Goal: Information Seeking & Learning: Learn about a topic

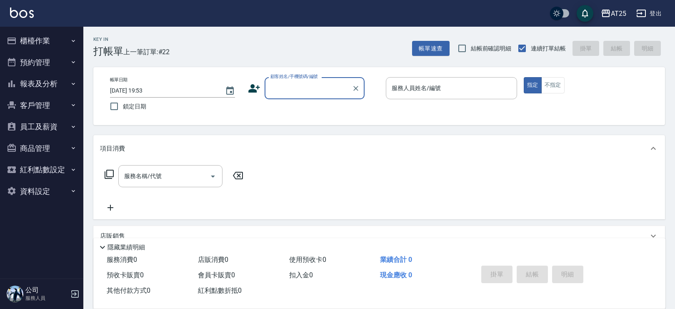
click at [345, 85] on input "顧客姓名/手機號碼/編號" at bounding box center [308, 88] width 80 height 15
type input "0966691472"
click at [424, 91] on input "服務人員姓名/編號" at bounding box center [451, 88] width 124 height 15
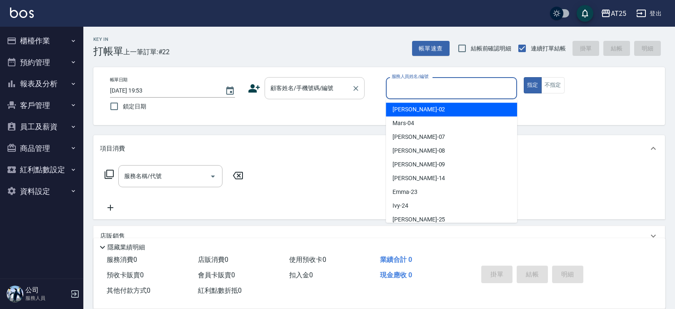
click at [305, 93] on input "顧客姓名/手機號碼/編號" at bounding box center [308, 88] width 80 height 15
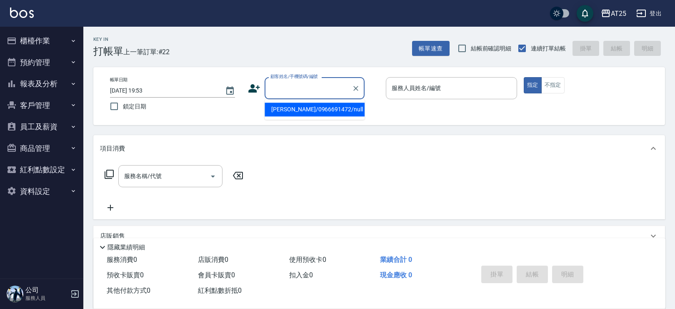
click at [302, 110] on li "王昀/0966691472/null" at bounding box center [314, 109] width 100 height 14
type input "王昀/0966691472/null"
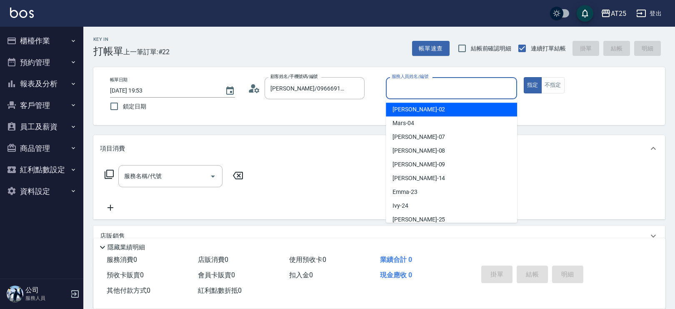
click at [414, 90] on input "服務人員姓名/編號" at bounding box center [451, 88] width 124 height 15
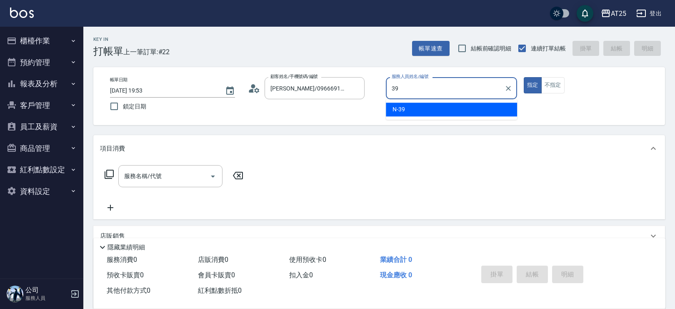
type input "N-39"
type button "true"
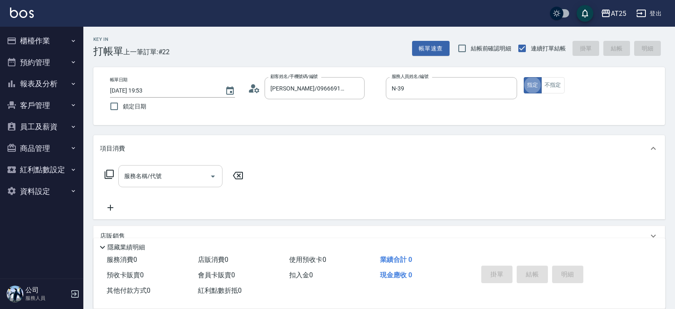
click at [170, 175] on input "服務名稱/代號" at bounding box center [164, 176] width 84 height 15
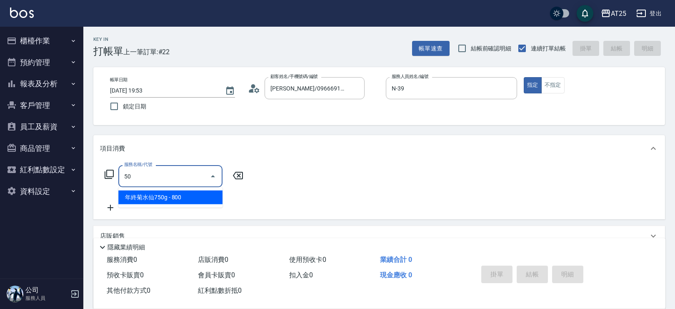
type input "501"
click at [152, 192] on span "染髮 - 1000" at bounding box center [170, 197] width 104 height 14
type input "100"
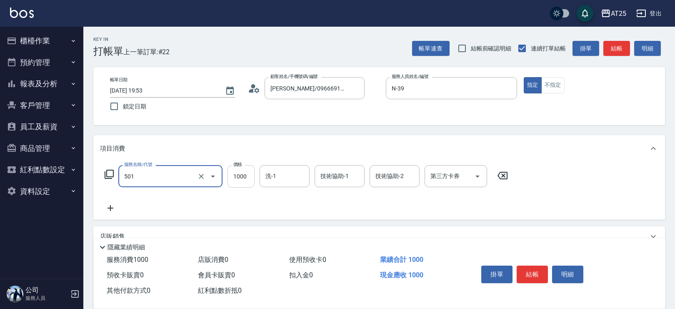
type input "染髮(501)"
click at [235, 176] on input "1000" at bounding box center [240, 176] width 27 height 22
type input "0"
type input "15"
type input "10"
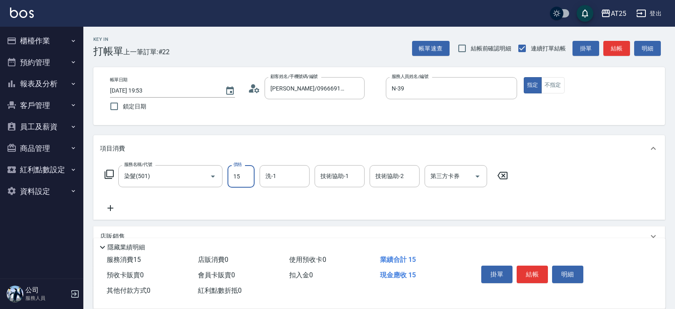
type input "150"
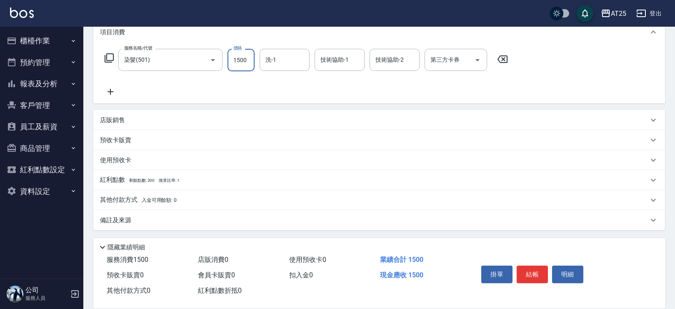
type input "1500"
click at [111, 124] on div "店販銷售" at bounding box center [378, 120] width 571 height 20
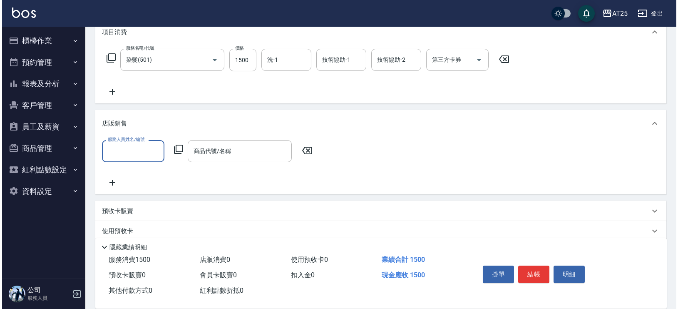
scroll to position [0, 0]
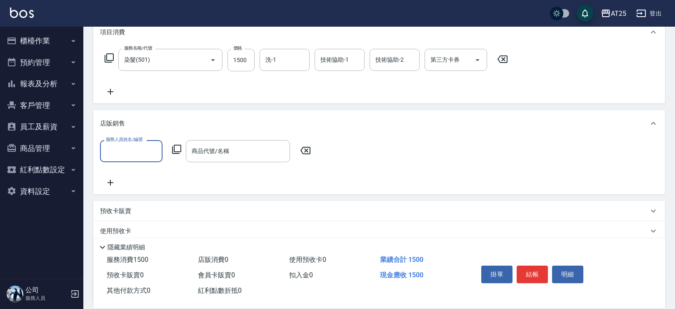
click at [121, 157] on input "服務人員姓名/編號" at bounding box center [131, 151] width 55 height 15
click at [123, 180] on ul "N -39" at bounding box center [131, 172] width 62 height 20
click at [133, 173] on div "N -39" at bounding box center [131, 172] width 62 height 14
type input "N-39"
click at [172, 150] on icon at bounding box center [176, 149] width 9 height 9
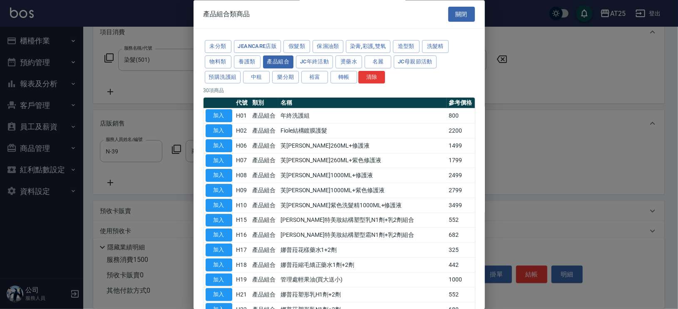
click at [485, 89] on div at bounding box center [339, 154] width 678 height 309
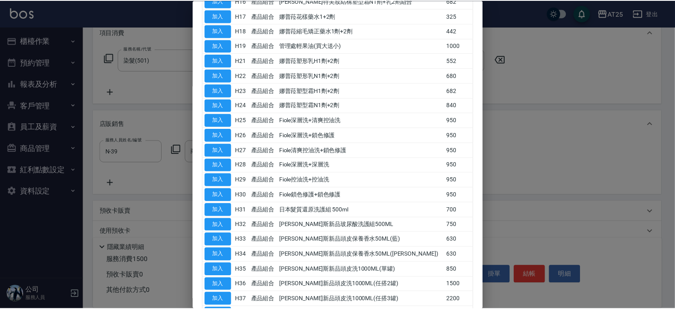
scroll to position [289, 0]
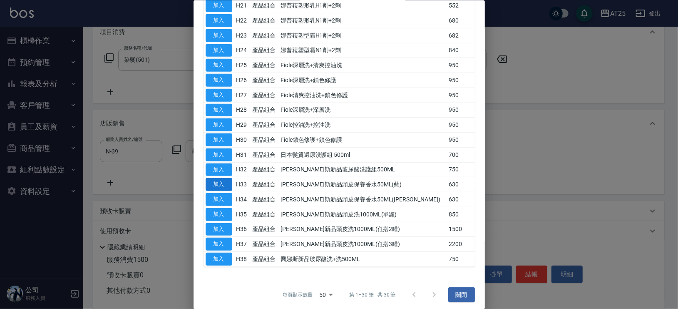
click at [224, 181] on button "加入" at bounding box center [219, 184] width 27 height 13
type input "喬娜斯新品頭皮保養香水50ML(藍)"
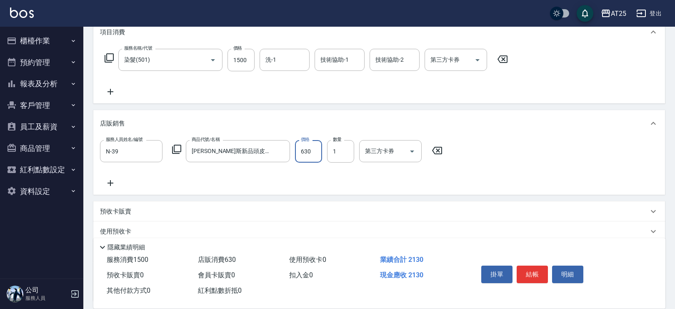
click at [312, 147] on input "630" at bounding box center [308, 151] width 27 height 22
type input "150"
type input "50"
type input "200"
type input "500"
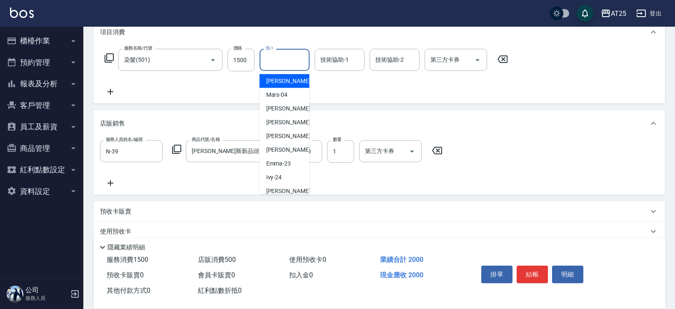
click at [297, 59] on input "洗-1" at bounding box center [284, 59] width 42 height 15
click at [295, 76] on div "小祐 -117" at bounding box center [284, 81] width 50 height 14
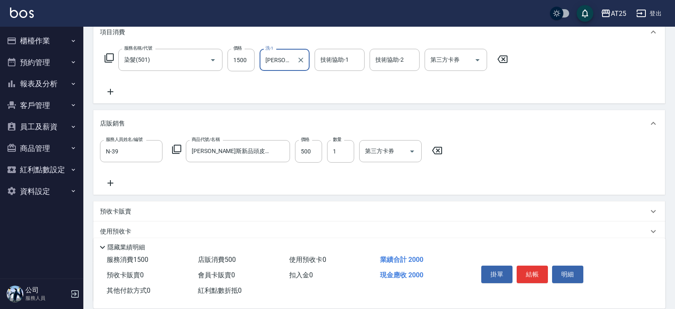
scroll to position [0, 0]
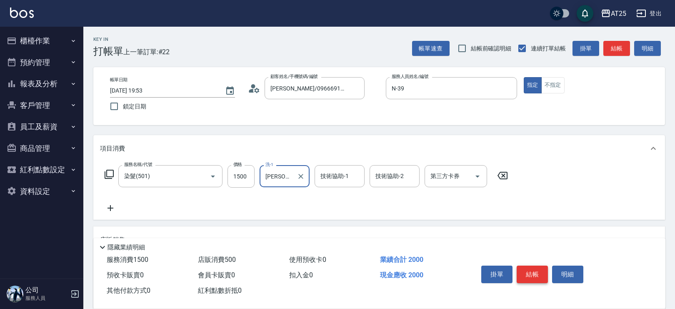
type input "小祐-117"
click at [540, 272] on button "結帳" at bounding box center [531, 273] width 31 height 17
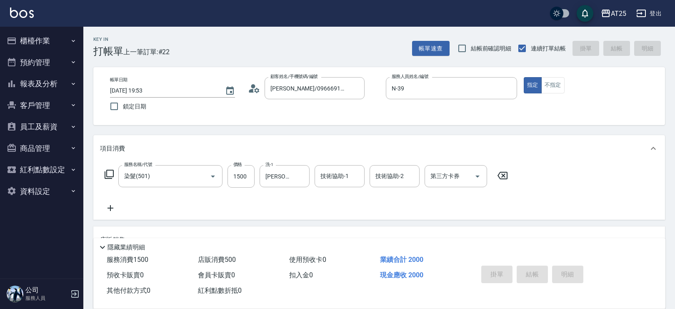
type input "2025/09/23 20:32"
type input "0"
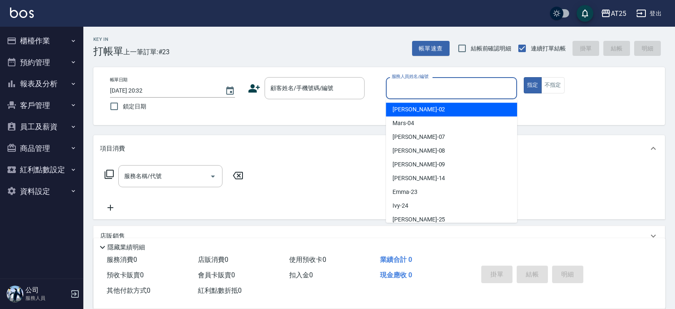
click at [448, 91] on input "服務人員姓名/編號" at bounding box center [451, 88] width 124 height 15
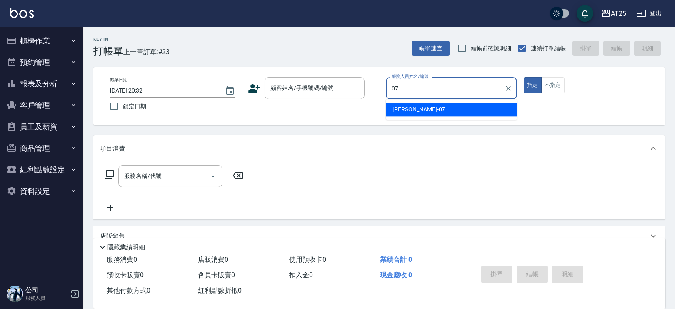
type input "Cooper-07"
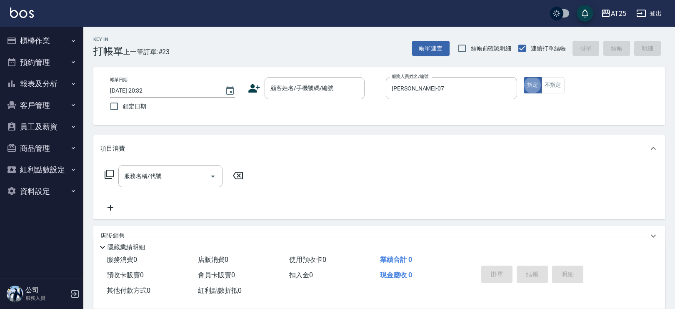
click at [333, 75] on div "帳單日期 2025/09/23 20:32 鎖定日期 顧客姓名/手機號碼/編號 顧客姓名/手機號碼/編號 服務人員姓名/編號 Cooper-07 服務人員姓名…" at bounding box center [378, 96] width 571 height 58
click at [326, 93] on input "顧客姓名/手機號碼/編號" at bounding box center [308, 88] width 80 height 15
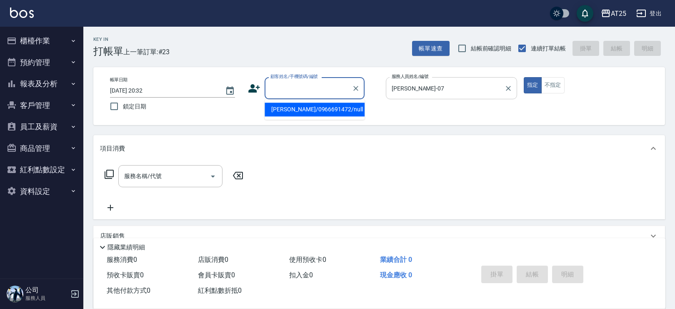
click at [501, 87] on div "Cooper-07 服務人員姓名/編號" at bounding box center [451, 88] width 131 height 22
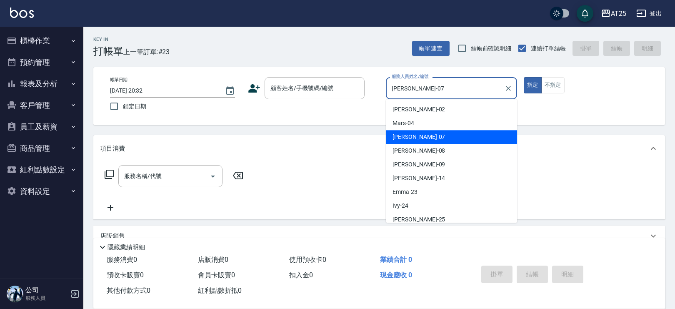
click at [501, 87] on div "Cooper-07 服務人員姓名/編號" at bounding box center [451, 88] width 131 height 22
click at [504, 87] on icon "Clear" at bounding box center [508, 88] width 8 height 8
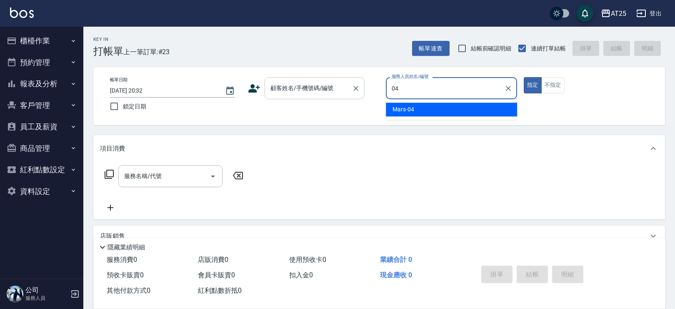
type input "Mars-04"
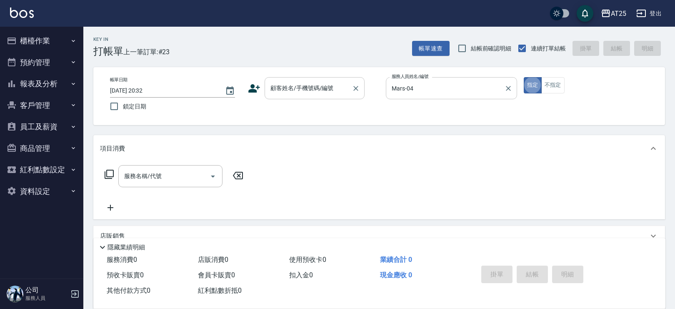
click at [306, 92] on input "顧客姓名/手機號碼/編號" at bounding box center [308, 88] width 80 height 15
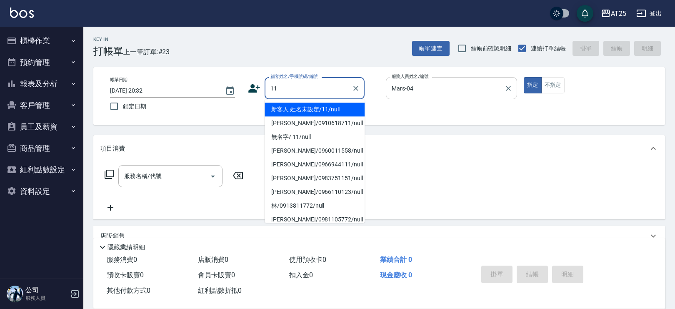
click at [286, 109] on li "新客人 姓名未設定/11/null" at bounding box center [314, 109] width 100 height 14
type input "新客人 姓名未設定/11/null"
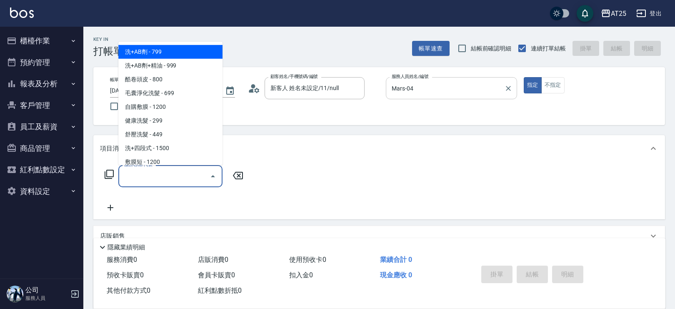
click at [177, 173] on input "服務名稱/代號" at bounding box center [164, 176] width 84 height 15
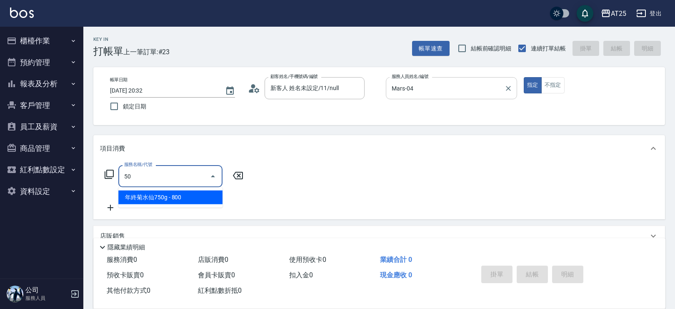
type input "501"
click at [187, 196] on span "染髮 - 1000" at bounding box center [170, 197] width 104 height 14
type input "100"
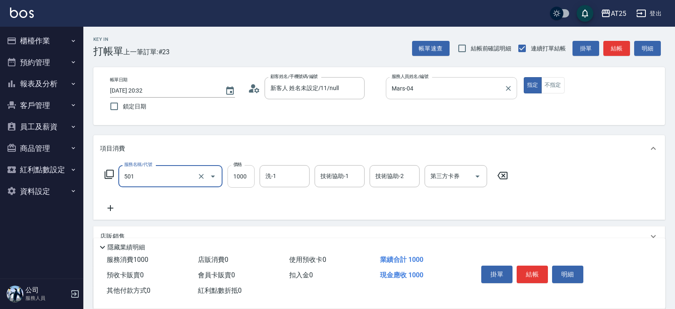
type input "染髮(501)"
click at [244, 177] on input "1000" at bounding box center [240, 176] width 27 height 22
type input "0"
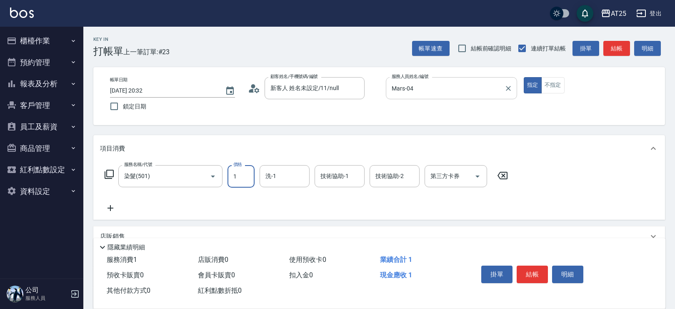
type input "19"
type input "10"
type input "199"
type input "190"
type input "1999"
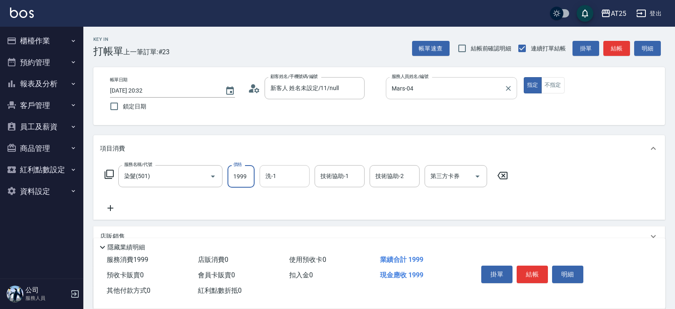
click at [281, 176] on input "洗-1" at bounding box center [284, 176] width 42 height 15
click at [293, 197] on div "游惠心 -68" at bounding box center [284, 197] width 50 height 14
type input "游惠心-68"
click at [339, 174] on div "技術協助-1 技術協助-1" at bounding box center [339, 176] width 50 height 22
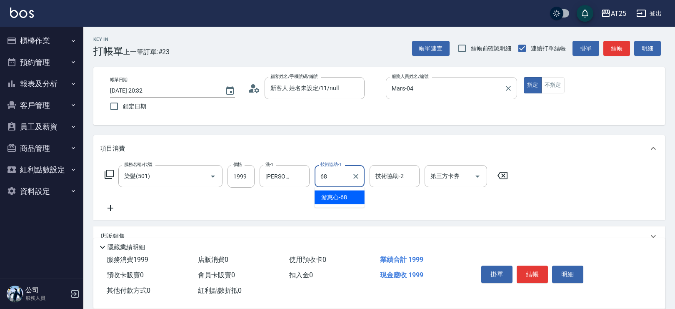
click at [337, 197] on span "游惠心 -68" at bounding box center [334, 197] width 26 height 9
type input "游惠心-68"
click at [111, 210] on icon at bounding box center [110, 208] width 21 height 10
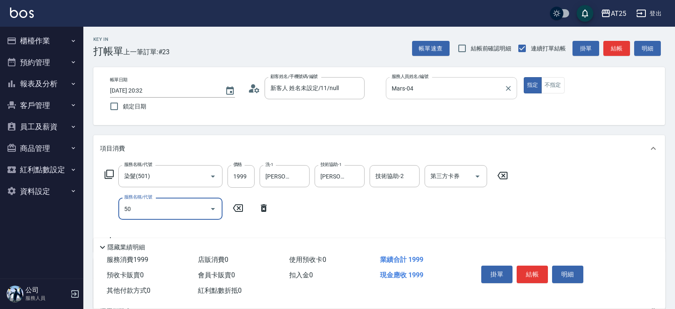
type input "502"
click at [147, 229] on span "漂髮 - 500" at bounding box center [170, 230] width 104 height 14
type input "240"
type input "漂髮(502)"
drag, startPoint x: 233, startPoint y: 208, endPoint x: 242, endPoint y: 209, distance: 8.8
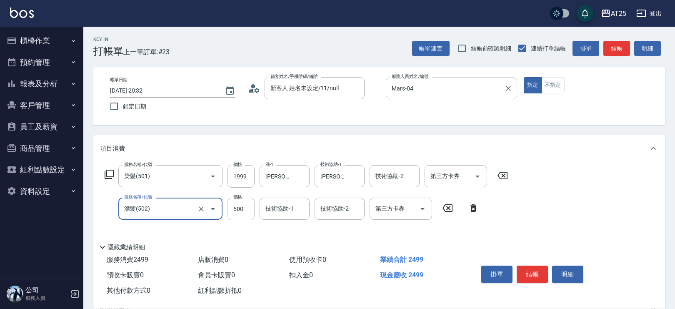
click at [234, 208] on input "500" at bounding box center [240, 208] width 27 height 22
type input "190"
type input "0"
click at [299, 206] on input "技術協助-1" at bounding box center [284, 208] width 42 height 15
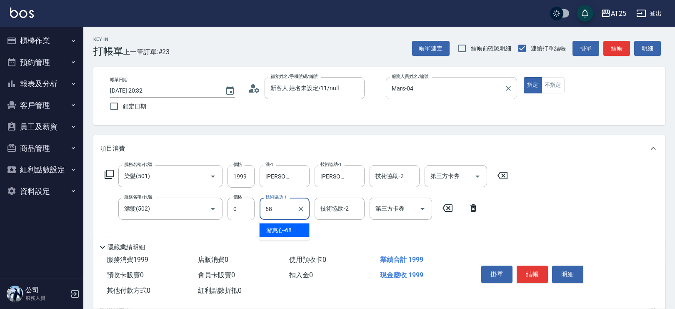
click at [296, 228] on div "游惠心 -68" at bounding box center [284, 230] width 50 height 14
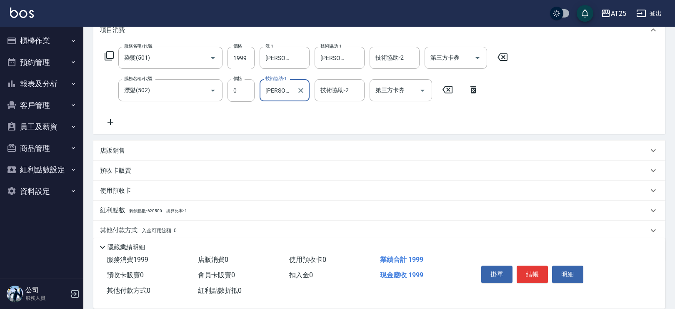
scroll to position [119, 0]
type input "游惠心-68"
click at [120, 154] on div "店販銷售" at bounding box center [378, 150] width 571 height 20
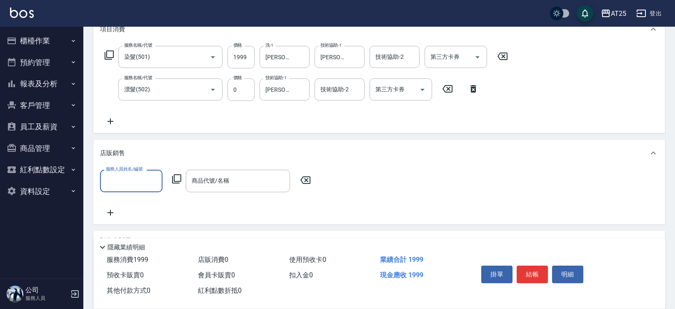
click at [105, 157] on p "店販銷售" at bounding box center [112, 153] width 25 height 9
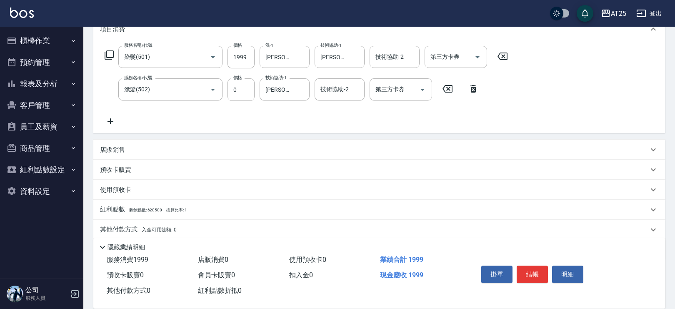
click at [125, 227] on p "其他付款方式 入金可用餘額: 0" at bounding box center [138, 229] width 77 height 9
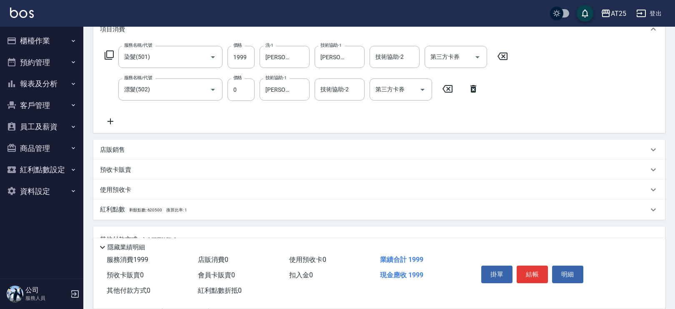
scroll to position [247, 0]
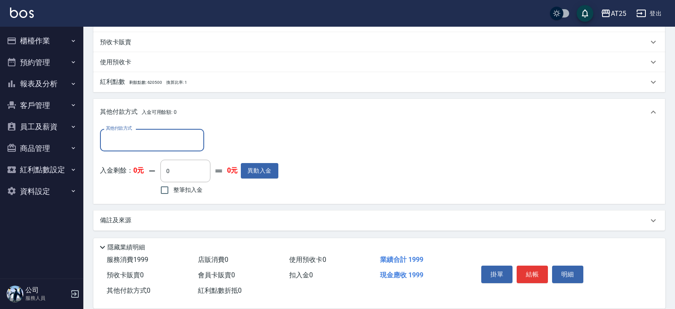
click at [123, 136] on input "其他付款方式" at bounding box center [152, 139] width 97 height 15
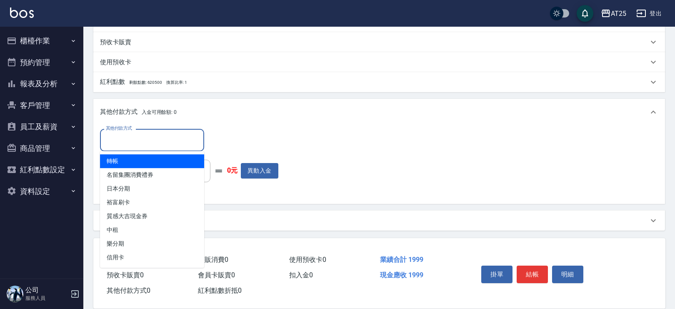
drag, startPoint x: 122, startPoint y: 257, endPoint x: 107, endPoint y: 165, distance: 92.9
click at [107, 165] on ul "轉帳 名留集團消費禮券 日本分期 裕富刷卡 質感大吉現金券 中租 樂分期 信用卡" at bounding box center [152, 209] width 104 height 117
click at [107, 165] on span "轉帳" at bounding box center [152, 161] width 104 height 14
type input "轉帳"
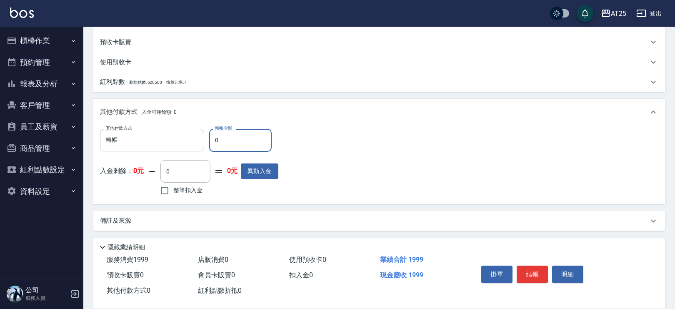
drag, startPoint x: 234, startPoint y: 140, endPoint x: 206, endPoint y: 135, distance: 28.9
click at [206, 135] on div "其他付款方式 轉帳 其他付款方式 轉帳金額 0 轉帳金額" at bounding box center [189, 140] width 178 height 22
type input "19"
type input "180"
type input "199"
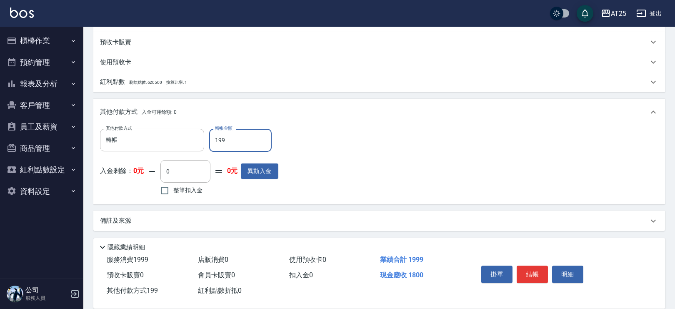
type input "0"
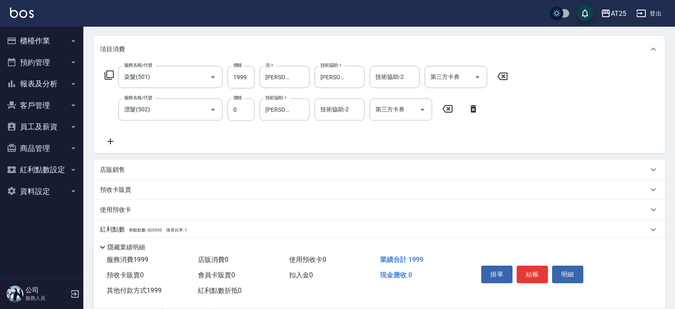
scroll to position [0, 0]
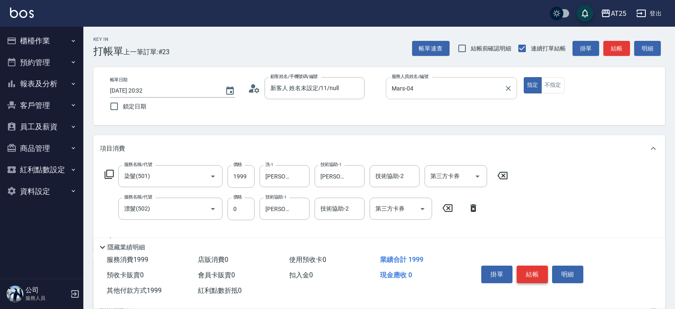
type input "1999"
click at [528, 275] on button "結帳" at bounding box center [531, 273] width 31 height 17
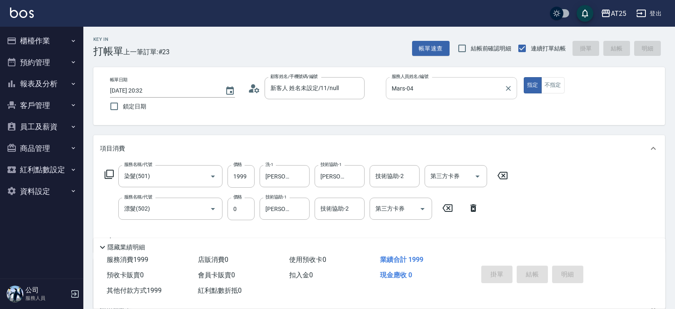
type input "2025/09/23 20:34"
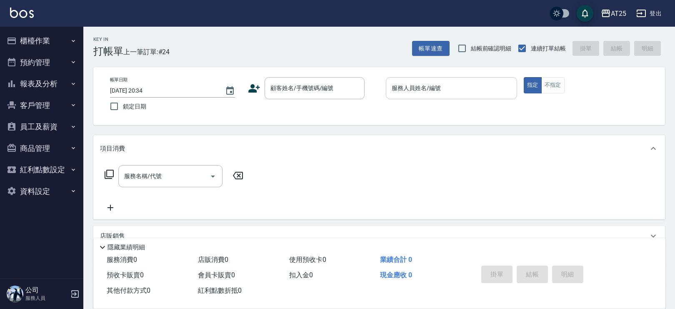
click at [440, 100] on p at bounding box center [451, 103] width 131 height 9
click at [436, 95] on input "服務人員姓名/編號" at bounding box center [451, 88] width 124 height 15
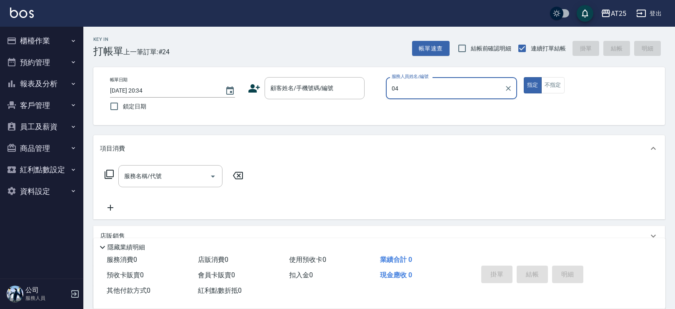
type input "Mars-04"
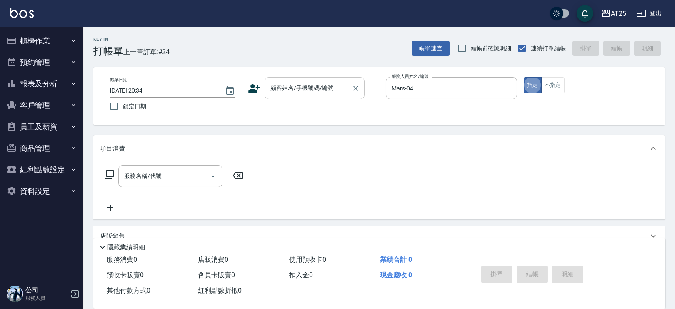
click at [291, 82] on div "顧客姓名/手機號碼/編號 顧客姓名/手機號碼/編號" at bounding box center [314, 88] width 100 height 22
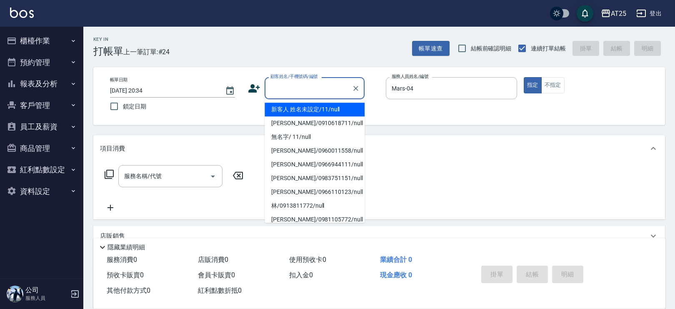
click at [282, 107] on li "新客人 姓名未設定/11/null" at bounding box center [314, 109] width 100 height 14
type input "新客人 姓名未設定/11/null"
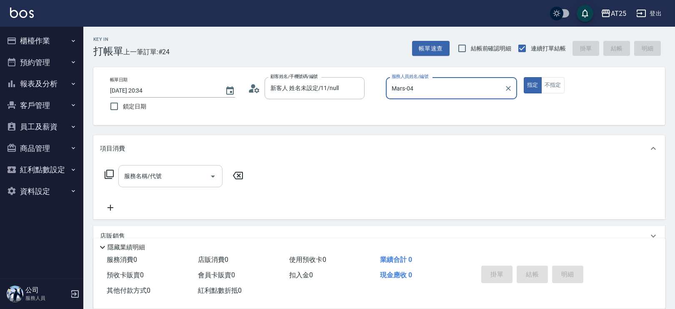
click at [137, 175] on input "服務名稱/代號" at bounding box center [164, 176] width 84 height 15
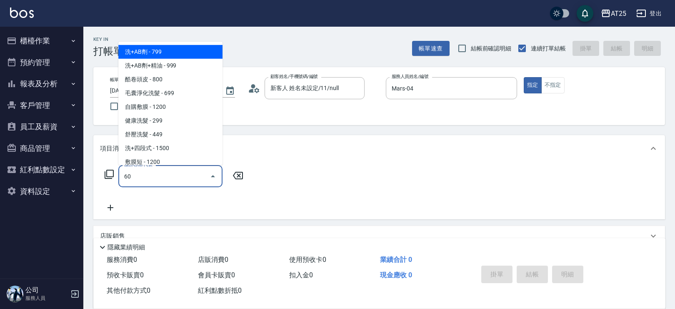
type input "601"
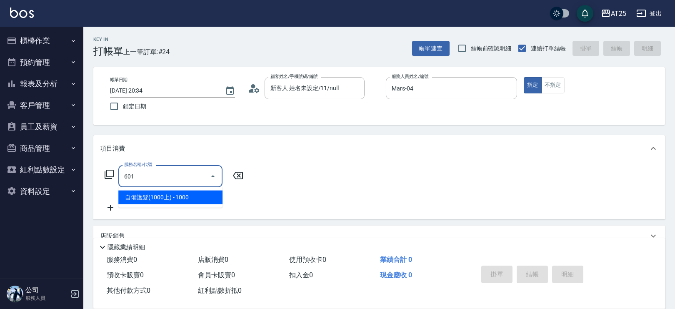
drag, startPoint x: 177, startPoint y: 191, endPoint x: 196, endPoint y: 193, distance: 18.9
click at [178, 192] on span "自備護髮(1000上) - 1000" at bounding box center [170, 197] width 104 height 14
type input "100"
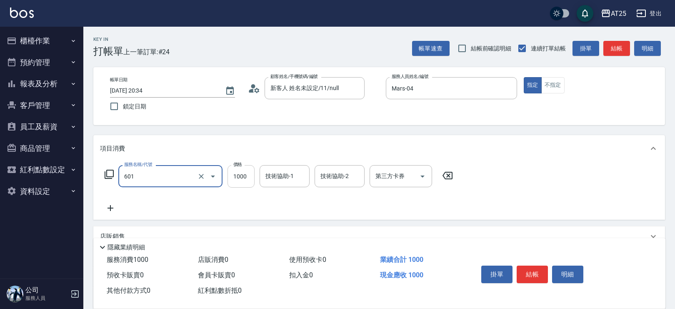
type input "自備護髮(1000上)(601)"
click at [247, 177] on input "1000" at bounding box center [240, 176] width 27 height 22
type input "0"
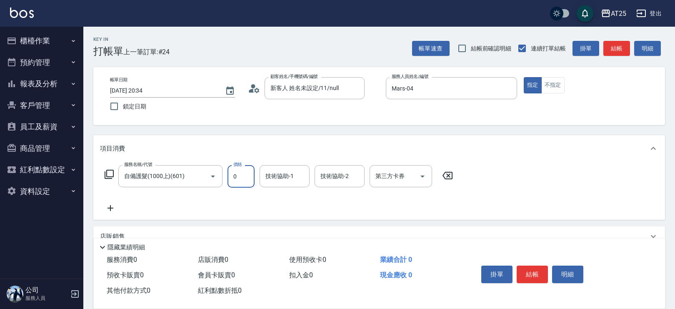
type input "0"
click at [312, 175] on form "技術協助-1 技術協助-1" at bounding box center [286, 176] width 55 height 22
click at [280, 173] on div "技術協助-1 技術協助-1" at bounding box center [284, 176] width 50 height 22
drag, startPoint x: 281, startPoint y: 189, endPoint x: 267, endPoint y: 194, distance: 15.6
click at [281, 196] on span "小祐 -117" at bounding box center [294, 197] width 56 height 9
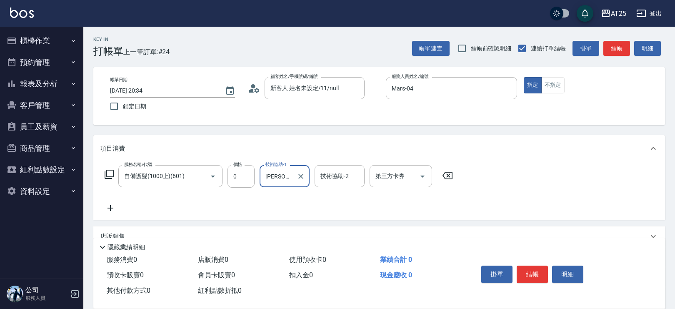
type input "小祐-117"
click at [117, 204] on icon at bounding box center [110, 208] width 21 height 10
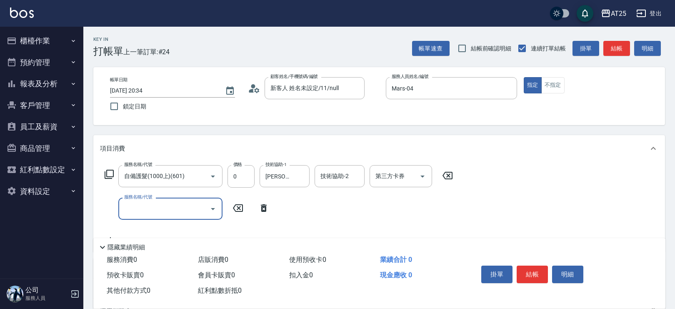
click at [159, 207] on input "服務名稱/代號" at bounding box center [164, 208] width 84 height 15
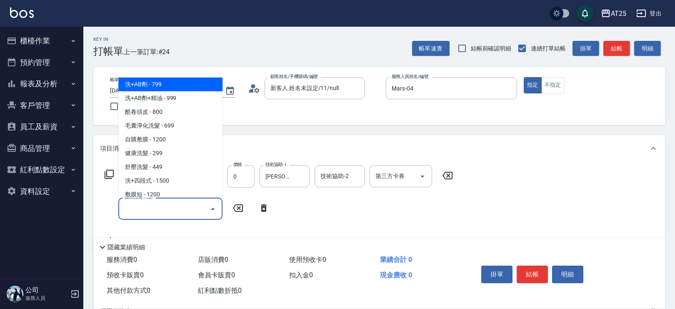
type input "6"
type input "301"
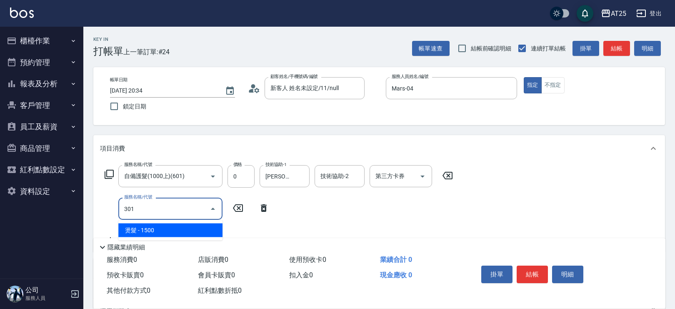
click at [172, 222] on ul "燙髮 - 1500" at bounding box center [170, 230] width 104 height 20
click at [189, 229] on span "燙髮 - 1500" at bounding box center [170, 230] width 104 height 14
type input "150"
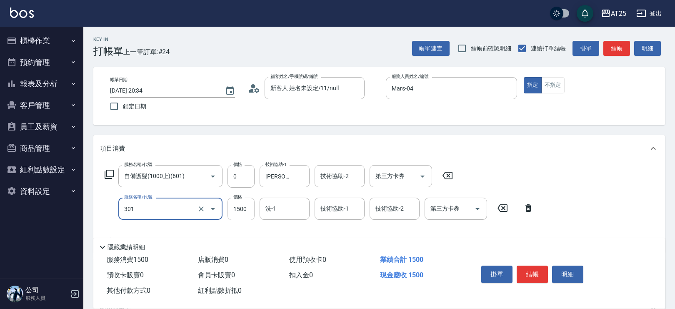
type input "燙髮(301)"
click at [234, 212] on input "1500" at bounding box center [240, 208] width 27 height 22
type input "0"
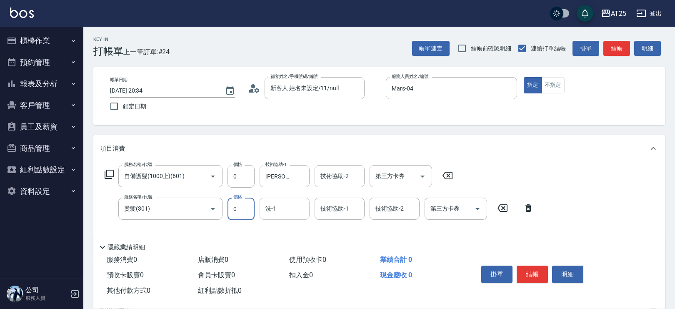
type input "0"
click at [288, 212] on input "洗-1" at bounding box center [284, 208] width 42 height 15
click at [282, 228] on span "小祐 -117" at bounding box center [294, 230] width 56 height 9
type input "小祐-117"
click at [326, 209] on input "技術協助-1" at bounding box center [339, 208] width 42 height 15
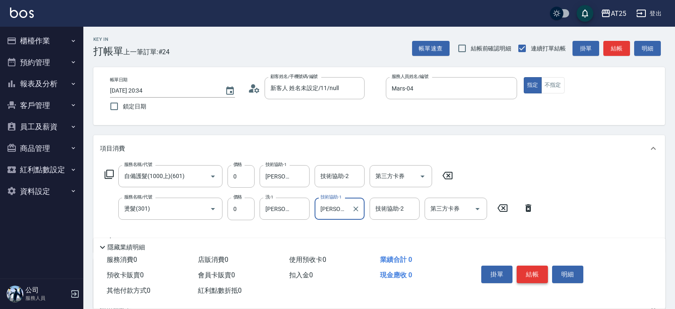
type input "小祐-117"
click at [542, 267] on button "結帳" at bounding box center [531, 273] width 31 height 17
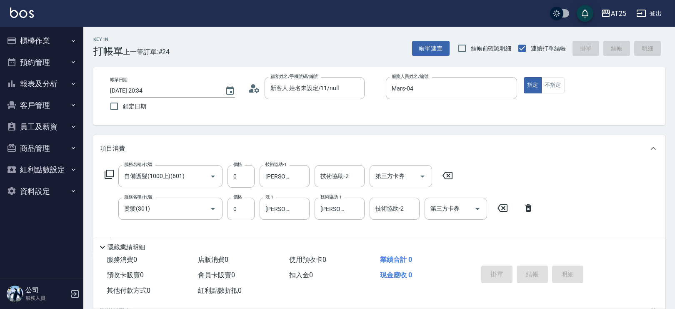
type input "2025/09/23 20:35"
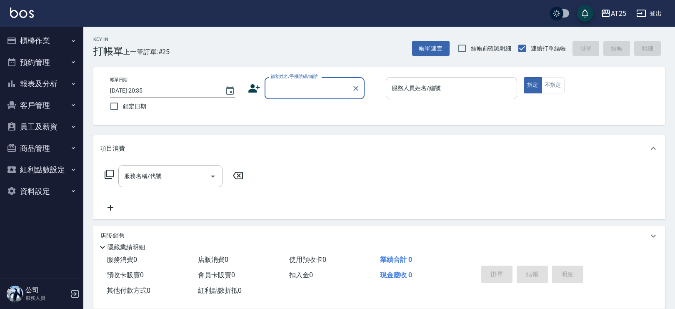
click at [422, 94] on input "服務人員姓名/編號" at bounding box center [451, 88] width 124 height 15
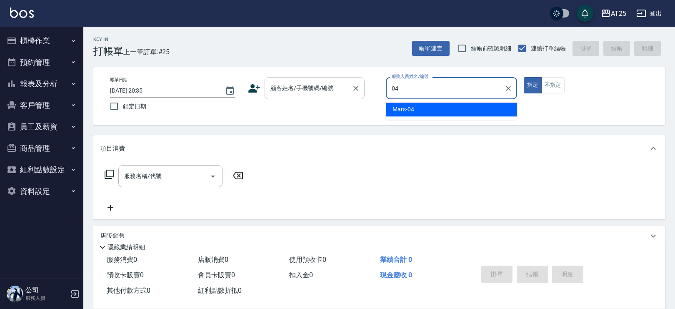
type input "Mars-04"
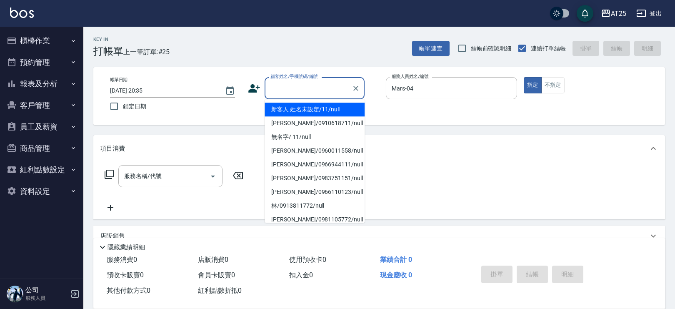
click at [312, 82] on div "顧客姓名/手機號碼/編號 顧客姓名/手機號碼/編號" at bounding box center [314, 88] width 100 height 22
click at [307, 110] on li "新客人 姓名未設定/11/null" at bounding box center [314, 109] width 100 height 14
type input "新客人 姓名未設定/11/null"
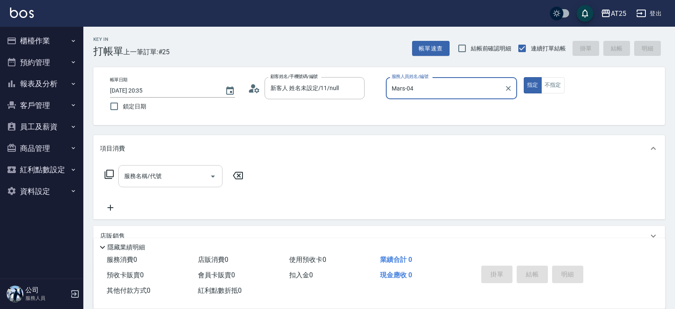
click at [170, 176] on input "服務名稱/代號" at bounding box center [164, 176] width 84 height 15
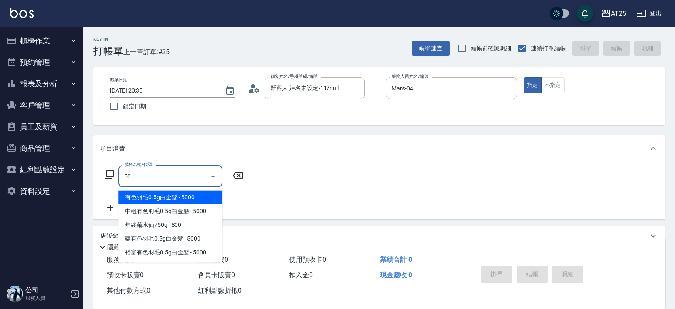
type input "501"
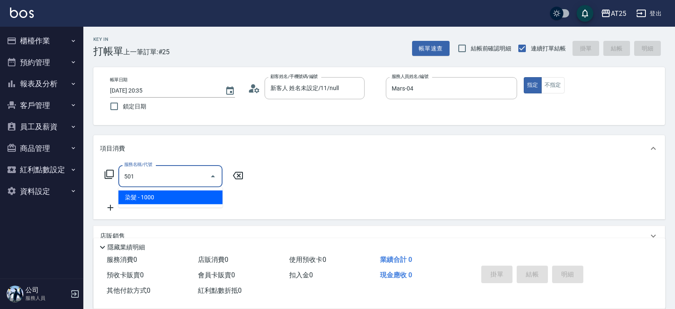
click at [179, 199] on span "染髮 - 1000" at bounding box center [170, 197] width 104 height 14
type input "100"
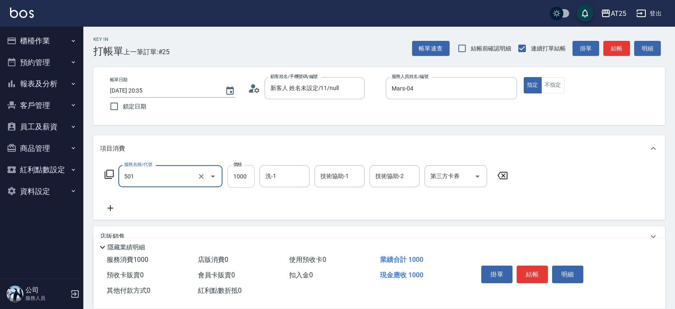
type input "染髮(501)"
click at [243, 178] on input "1000" at bounding box center [240, 176] width 27 height 22
type input "0"
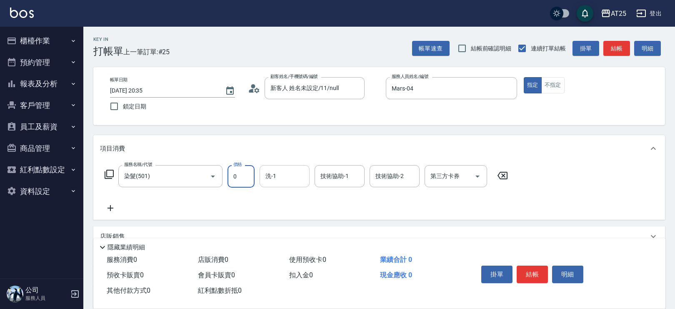
type input "0"
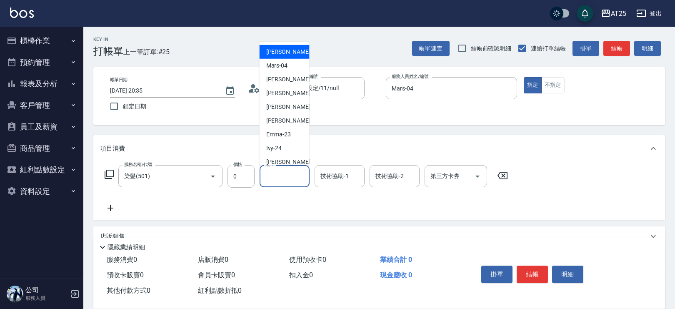
click at [289, 180] on input "洗-1" at bounding box center [284, 176] width 42 height 15
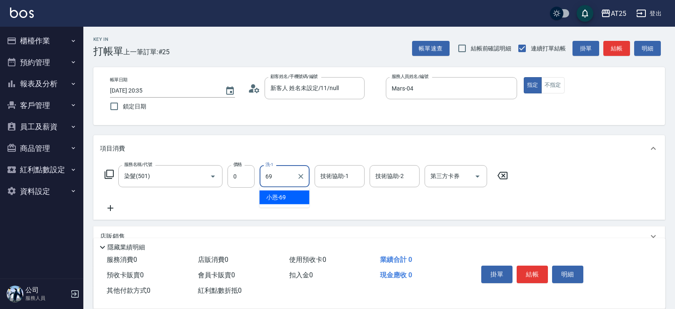
click at [297, 197] on div "小恩 -69" at bounding box center [284, 197] width 50 height 14
type input "小恩-69"
click at [332, 171] on div "技術協助-1 技術協助-1" at bounding box center [339, 176] width 50 height 22
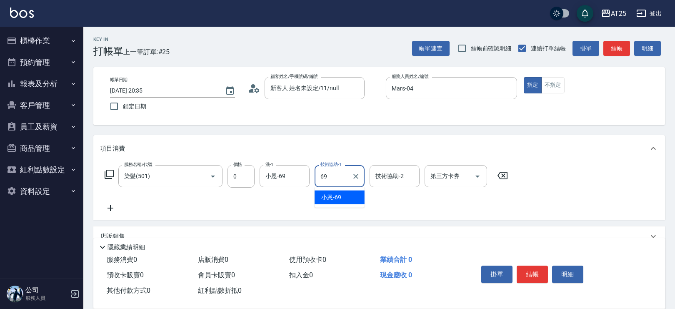
click at [334, 196] on span "小恩 -69" at bounding box center [331, 197] width 20 height 9
type input "小恩-69"
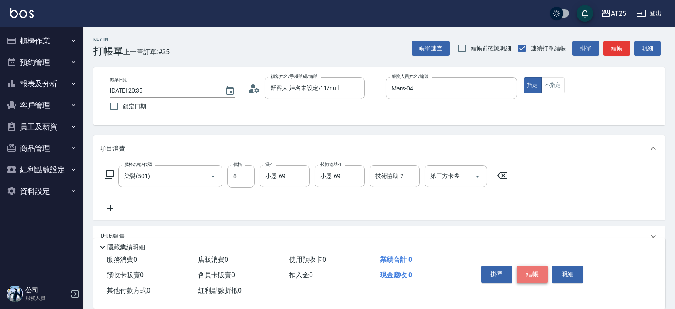
click at [542, 277] on button "結帳" at bounding box center [531, 273] width 31 height 17
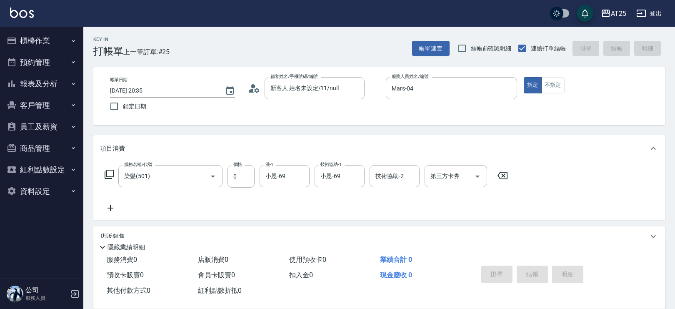
type input "2025/09/23 20:36"
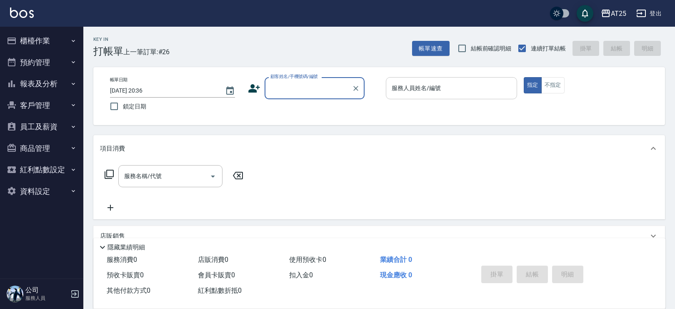
click at [423, 80] on div "服務人員姓名/編號" at bounding box center [451, 88] width 131 height 22
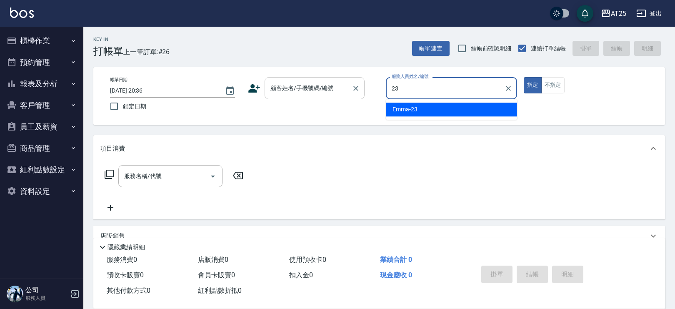
type input "Emma-23"
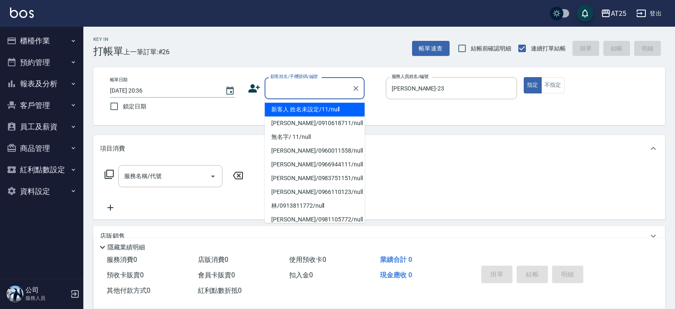
click at [300, 89] on input "顧客姓名/手機號碼/編號" at bounding box center [308, 88] width 80 height 15
click at [294, 110] on li "新客人 姓名未設定/11/null" at bounding box center [314, 109] width 100 height 14
type input "新客人 姓名未設定/11/null"
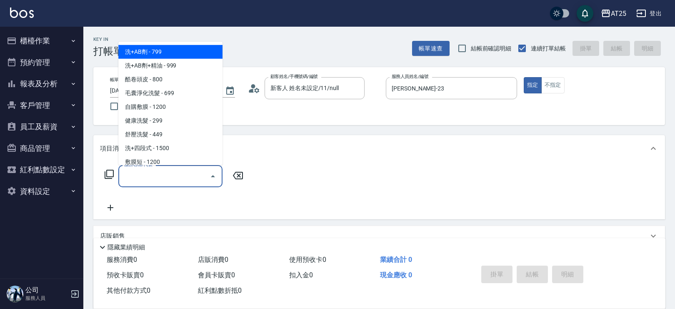
click at [162, 172] on input "服務名稱/代號" at bounding box center [164, 176] width 84 height 15
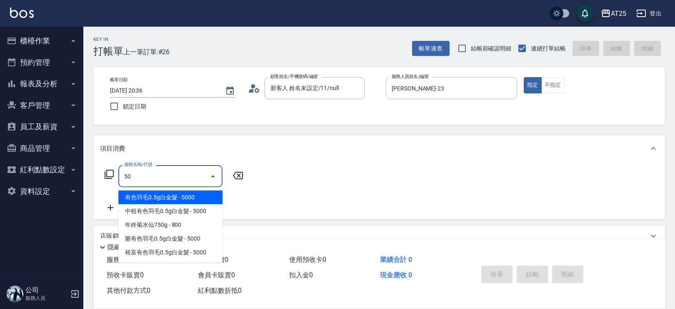
type input "501"
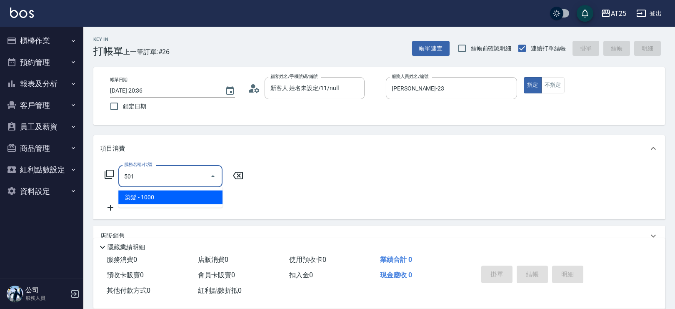
click at [167, 192] on span "染髮 - 1000" at bounding box center [170, 197] width 104 height 14
type input "100"
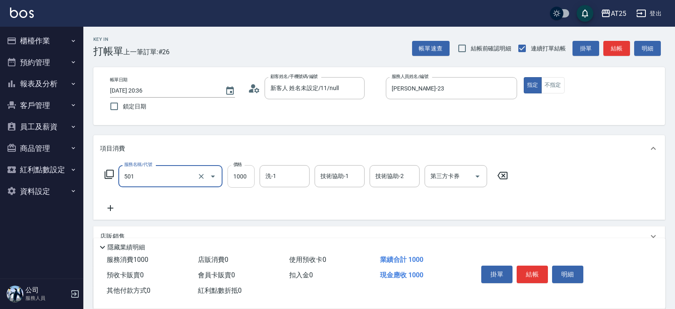
type input "染髮(501)"
click at [242, 182] on input "1000" at bounding box center [240, 176] width 27 height 22
type input "0"
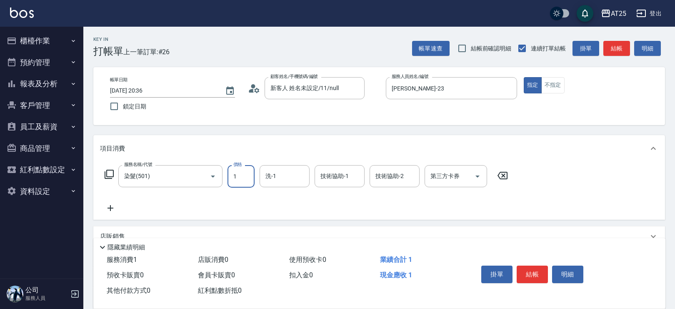
type input "10"
type input "109"
type input "100"
type input "1099"
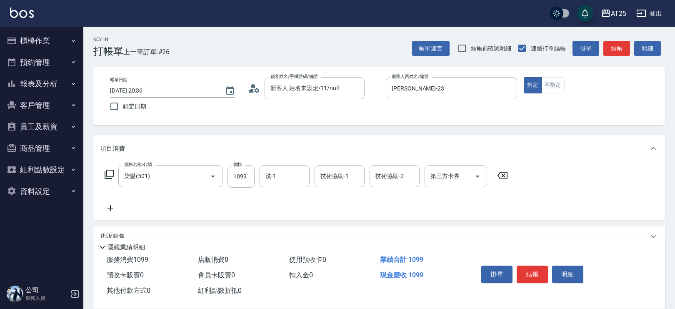
click at [111, 206] on icon at bounding box center [110, 208] width 21 height 10
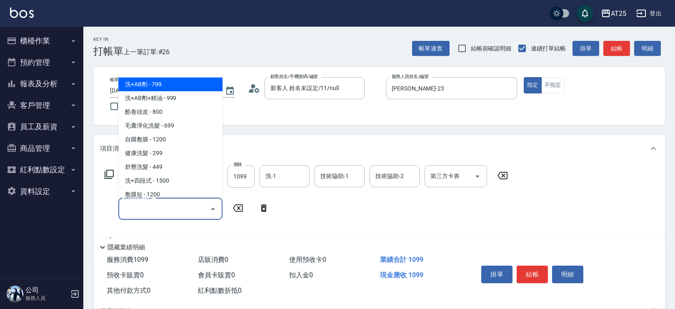
click at [153, 206] on input "服務名稱/代號" at bounding box center [164, 208] width 84 height 15
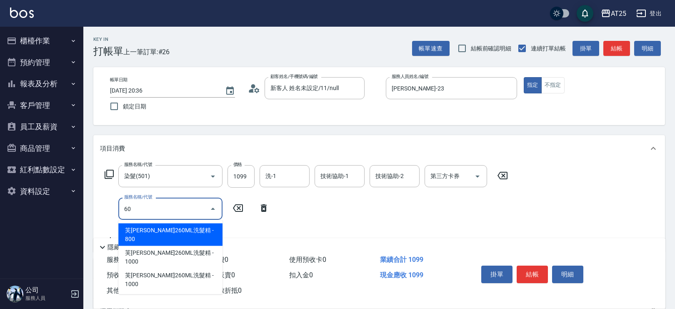
type input "601"
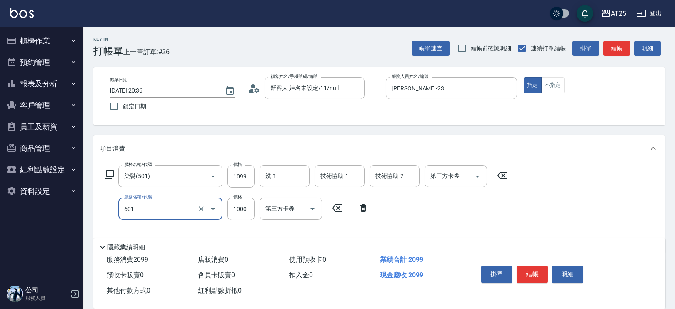
type input "200"
type input "自備護髮(1000上)(601)"
click at [235, 209] on input "1000" at bounding box center [240, 208] width 27 height 22
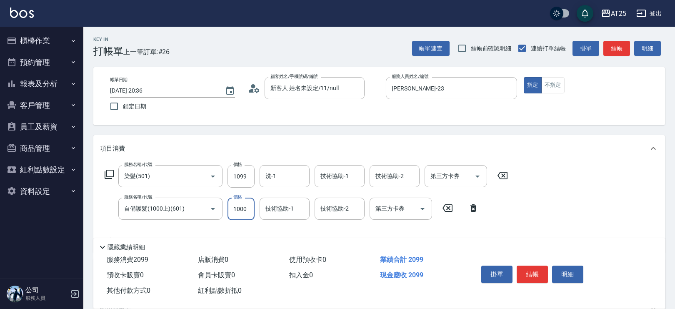
type input "110"
type input "17"
type input "120"
type input "170"
type input "270"
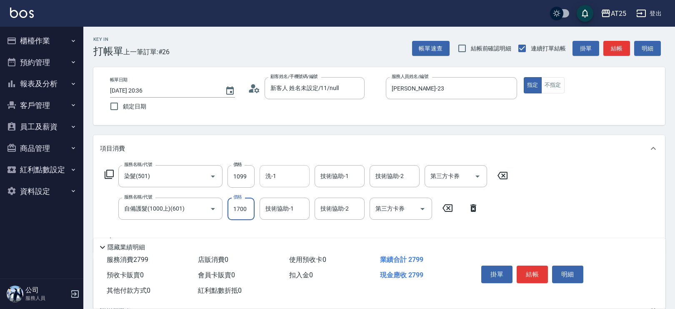
click at [282, 184] on div "洗-1" at bounding box center [284, 176] width 50 height 22
type input "1700"
click at [291, 205] on ul "游惠文 -61" at bounding box center [284, 197] width 50 height 20
click at [304, 195] on div "游惠文 -61" at bounding box center [284, 197] width 50 height 14
type input "游惠文-61"
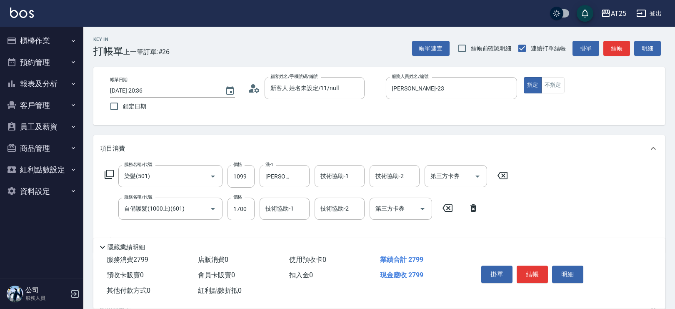
click at [321, 187] on div "服務名稱/代號 染髮(501) 服務名稱/代號 價格 1099 價格 洗-1 游惠文-61 洗-1 技術協助-1 技術協助-1 技術協助-2 技術協助-2 第…" at bounding box center [306, 205] width 413 height 80
click at [329, 182] on input "技術協助-1" at bounding box center [339, 176] width 42 height 15
click at [335, 200] on span "游惠文 -61" at bounding box center [334, 197] width 26 height 9
type input "游惠文-61"
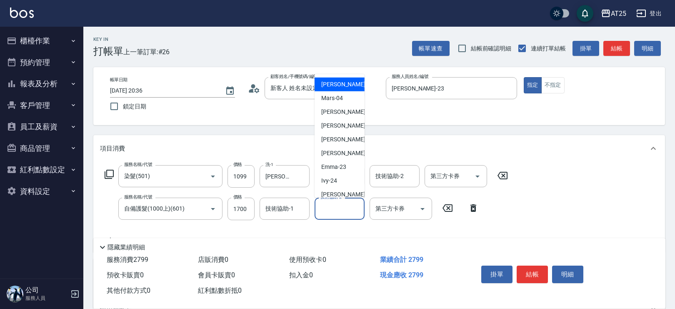
click at [336, 207] on input "技術協助-2" at bounding box center [339, 208] width 42 height 15
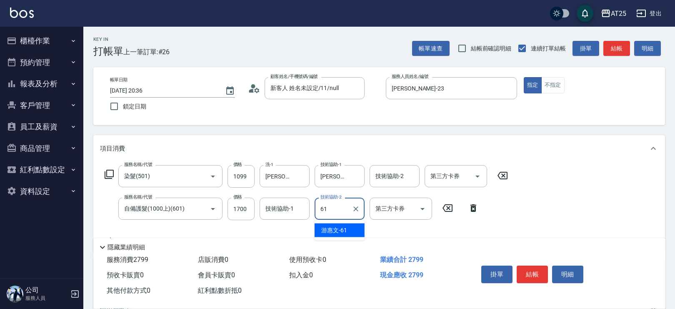
click at [344, 221] on ul "游惠文 -61" at bounding box center [339, 230] width 50 height 20
click at [344, 224] on div "游惠文 -61" at bounding box center [339, 230] width 50 height 14
type input "游惠文-61"
click at [521, 266] on button "結帳" at bounding box center [531, 273] width 31 height 17
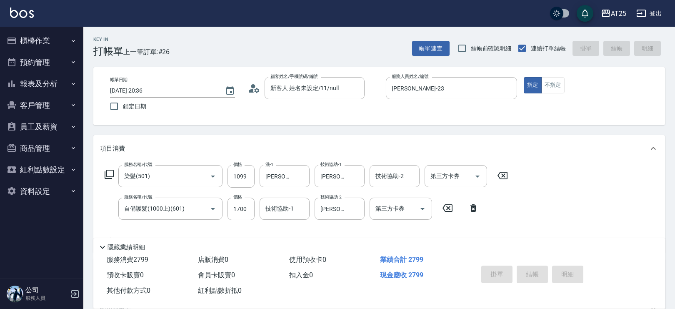
type input "2025/09/23 20:44"
type input "0"
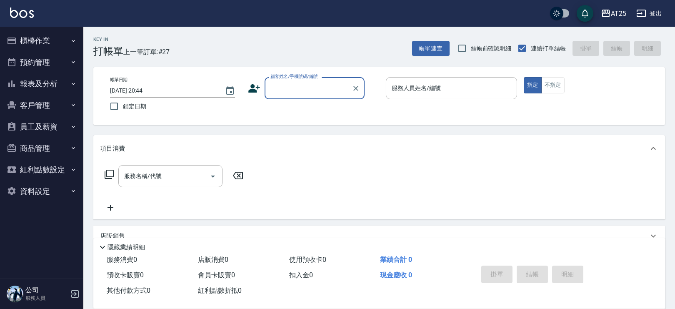
click at [40, 31] on button "櫃檯作業" at bounding box center [41, 41] width 77 height 22
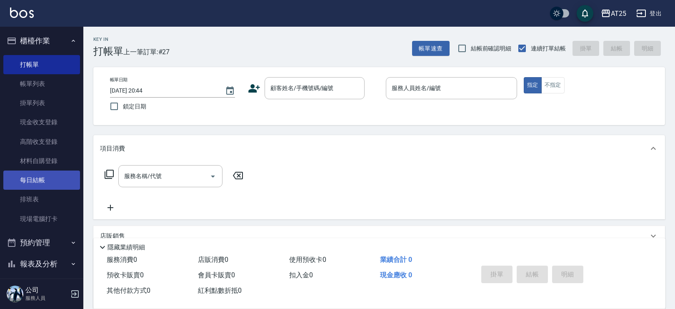
click at [34, 175] on link "每日結帳" at bounding box center [41, 179] width 77 height 19
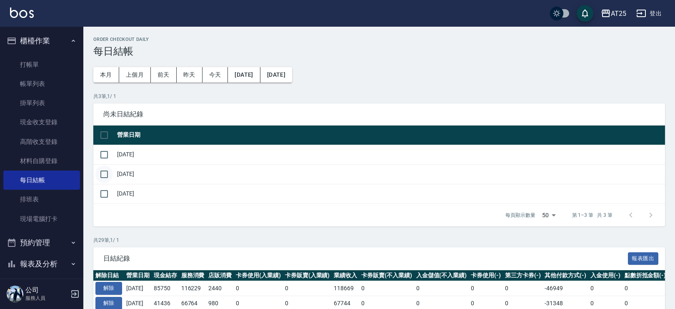
drag, startPoint x: 107, startPoint y: 152, endPoint x: 107, endPoint y: 169, distance: 17.1
click at [107, 152] on input "checkbox" at bounding box center [103, 154] width 17 height 17
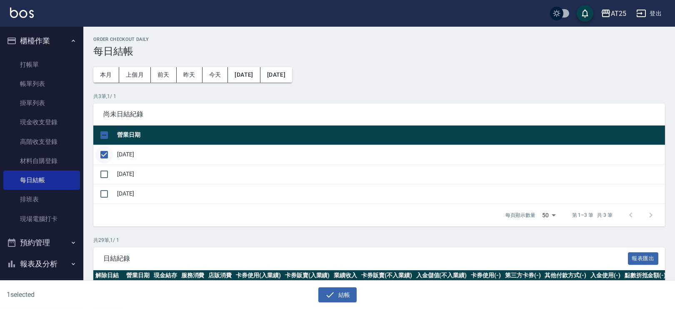
click at [103, 152] on input "checkbox" at bounding box center [103, 154] width 17 height 17
checkbox input "false"
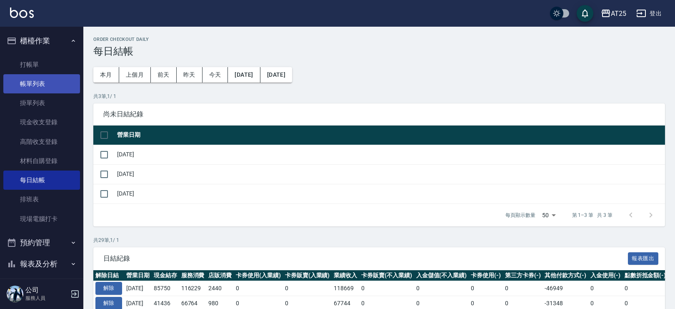
click at [50, 82] on link "帳單列表" at bounding box center [41, 83] width 77 height 19
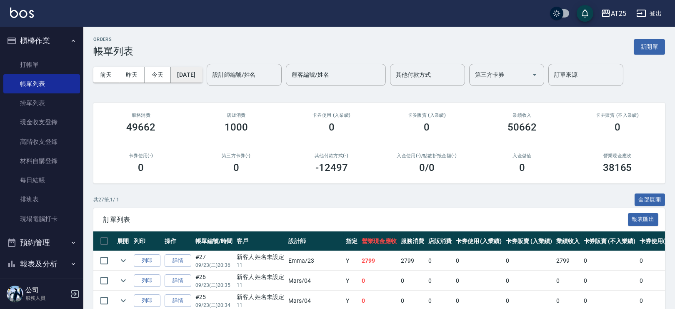
click at [200, 75] on button "[DATE]" at bounding box center [186, 74] width 32 height 15
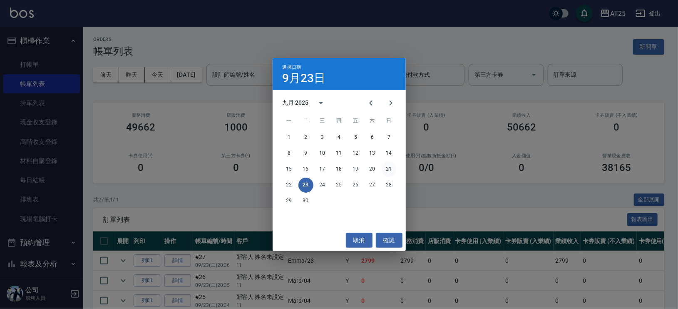
click at [391, 170] on button "21" at bounding box center [389, 169] width 15 height 15
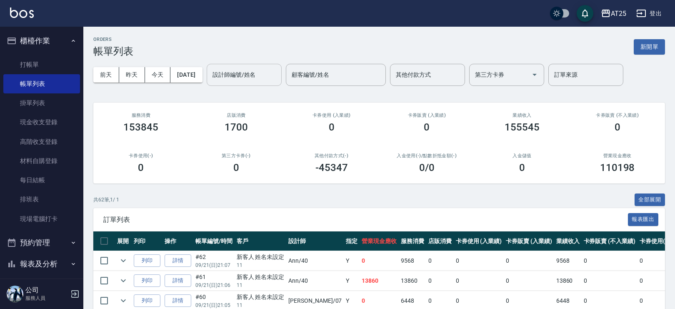
click at [249, 76] on input "設計師編號/姓名" at bounding box center [243, 74] width 67 height 15
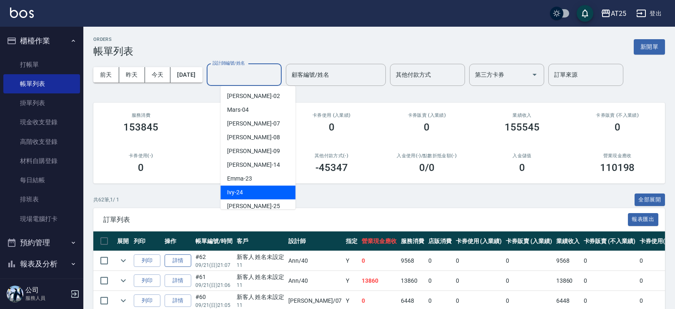
click at [185, 258] on link "詳情" at bounding box center [178, 260] width 27 height 13
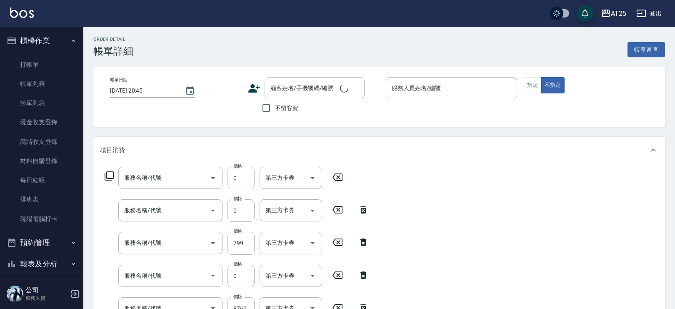
type input "2025/09/21 21:07"
type input "Ann-40"
type input "0"
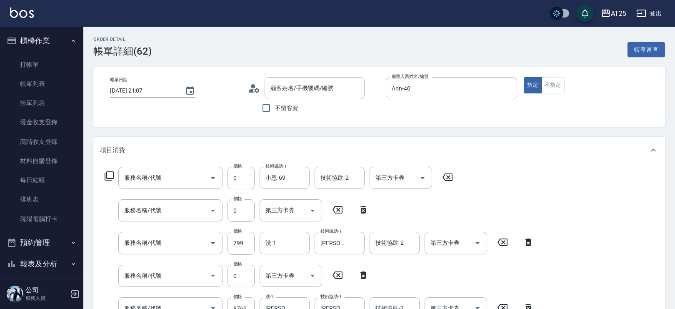
type input "新客人 姓名未設定/11/null"
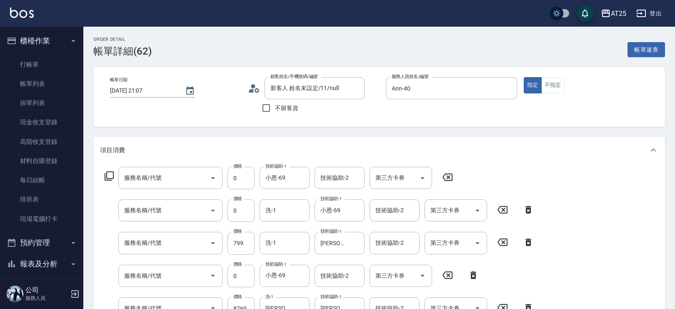
type input "漂髮(502)"
type input "染髮(501)"
type input "洗+AB劑(101)"
type input "拆(714)"
type input "金絲羽接髮(716)"
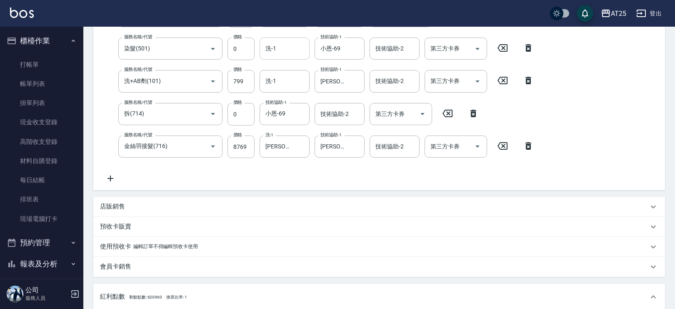
scroll to position [92, 0]
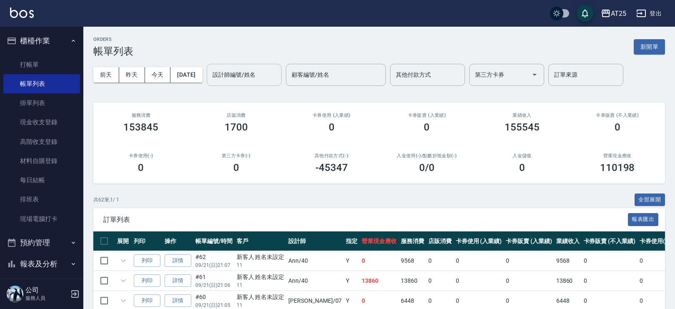
click at [244, 71] on div "設計師編號/姓名 設計師編號/姓名" at bounding box center [244, 75] width 75 height 22
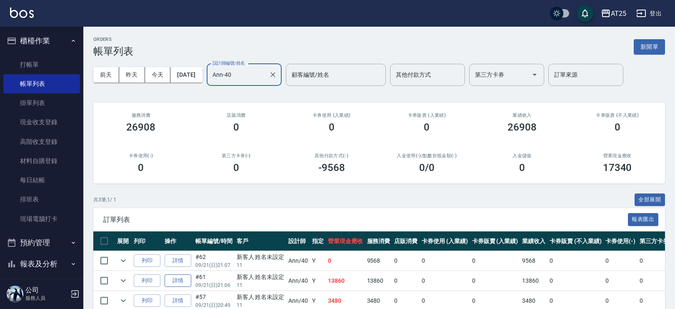
type input "Ann-40"
click at [179, 279] on link "詳情" at bounding box center [178, 280] width 27 height 13
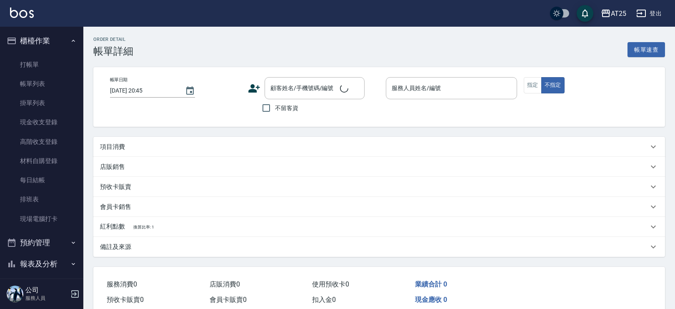
type input "2025/09/21 21:06"
type input "Ann-40"
type input "1380"
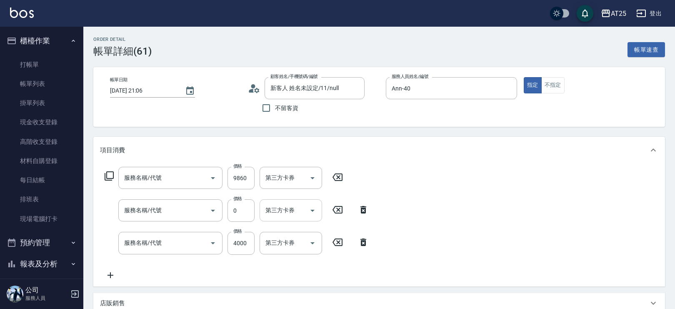
type input "新客人 姓名未設定/11/null"
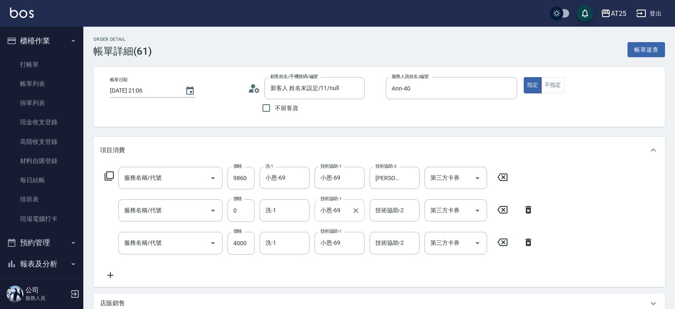
type input "金鑽羽毛髮(722)"
type input "染髮(501)"
type input "自購鍍膜護髮(664)"
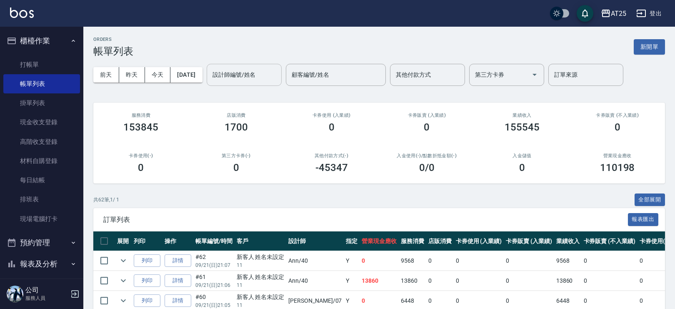
click at [248, 83] on div "設計師編號/姓名" at bounding box center [244, 75] width 75 height 22
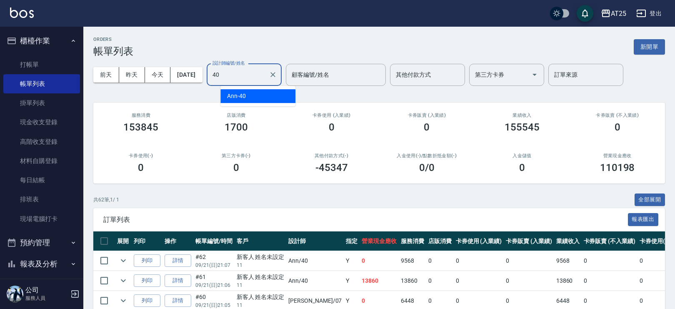
click at [247, 94] on div "Ann -40" at bounding box center [257, 96] width 75 height 14
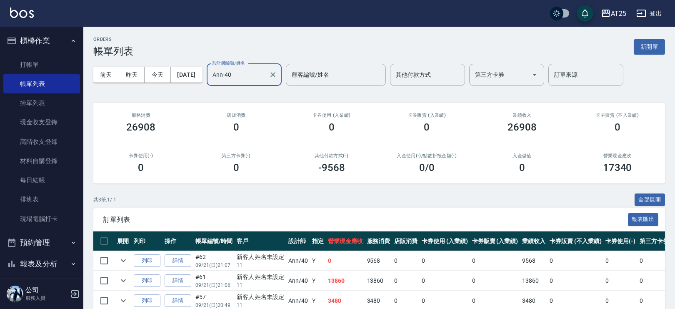
scroll to position [41, 0]
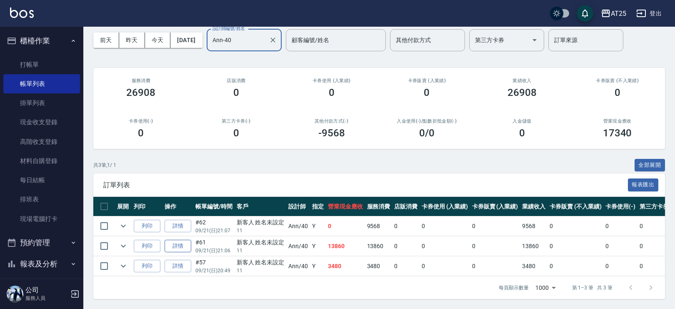
type input "Ann-40"
click at [181, 242] on link "詳情" at bounding box center [178, 245] width 27 height 13
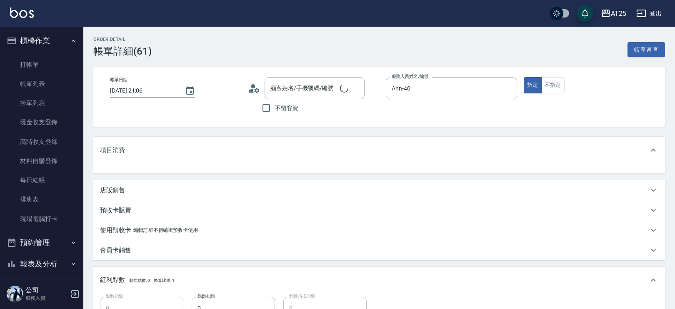
type input "1380"
type input "新客人 姓名未設定/11/null"
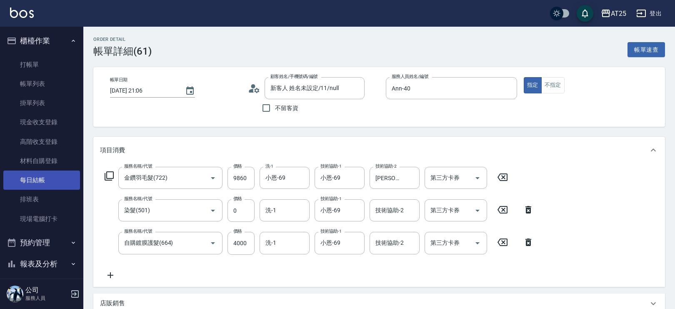
click at [55, 181] on link "每日結帳" at bounding box center [41, 179] width 77 height 19
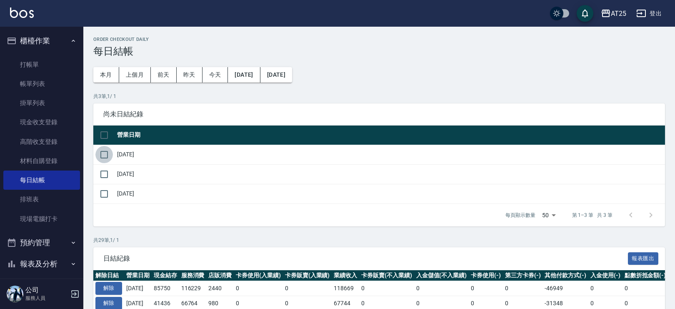
click at [103, 155] on input "checkbox" at bounding box center [103, 154] width 17 height 17
checkbox input "true"
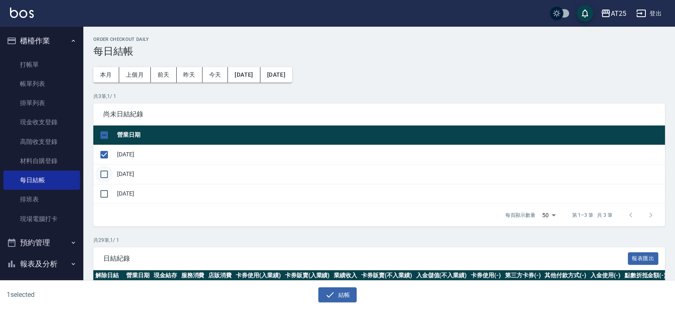
click at [104, 170] on input "checkbox" at bounding box center [103, 173] width 17 height 17
checkbox input "true"
click at [103, 190] on input "checkbox" at bounding box center [103, 193] width 17 height 17
checkbox input "true"
click at [331, 294] on icon "button" at bounding box center [330, 294] width 10 height 10
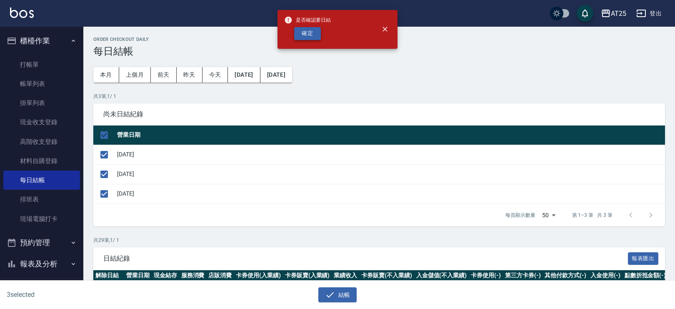
click at [308, 37] on button "確定" at bounding box center [307, 33] width 27 height 13
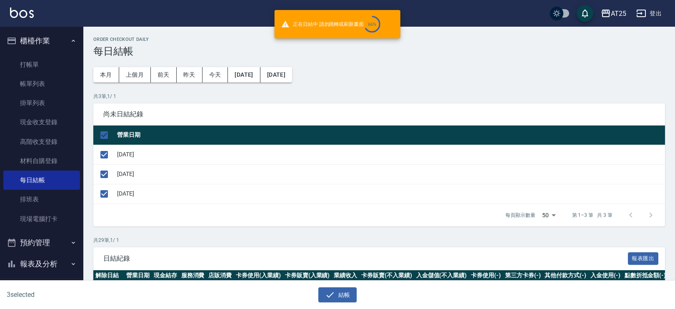
checkbox input "false"
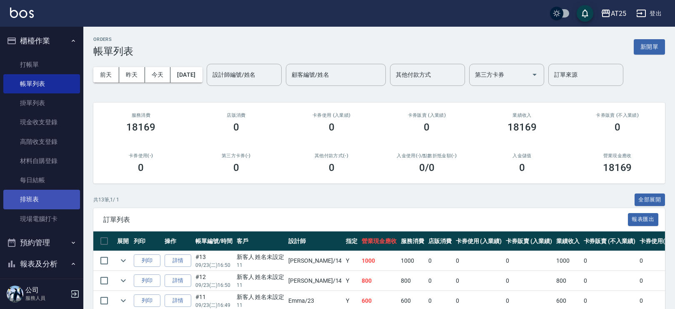
scroll to position [22, 0]
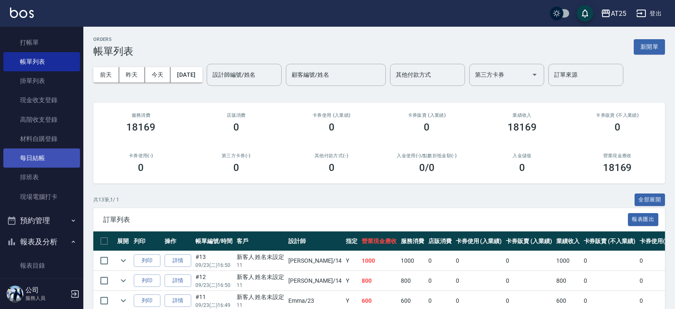
click at [44, 162] on link "每日結帳" at bounding box center [41, 157] width 77 height 19
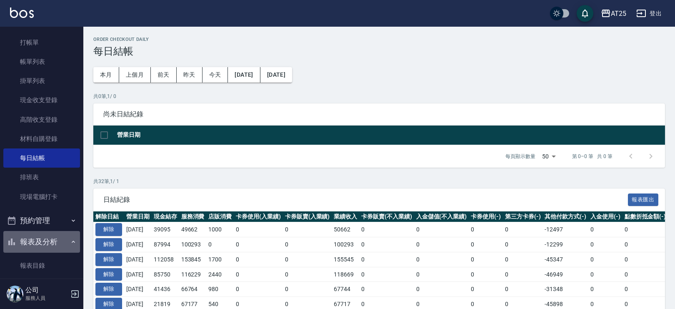
click at [49, 238] on button "報表及分析" at bounding box center [41, 242] width 77 height 22
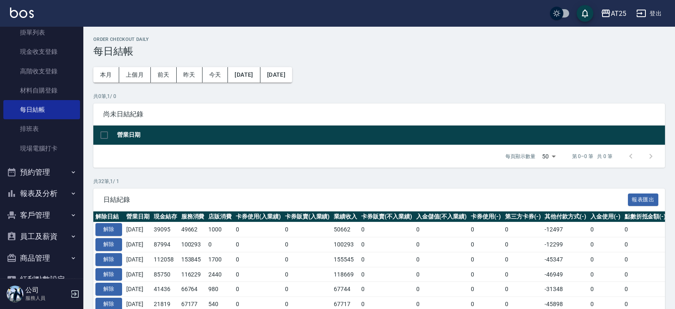
scroll to position [93, 0]
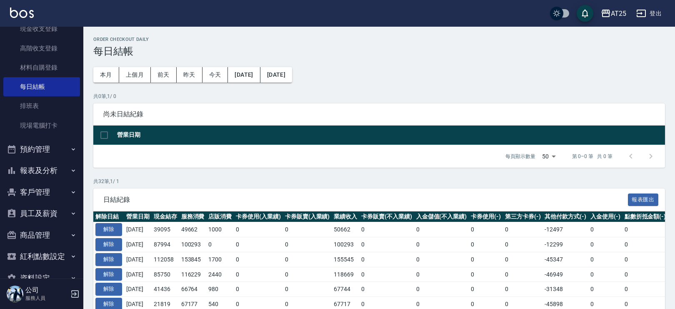
click at [42, 168] on button "報表及分析" at bounding box center [41, 171] width 77 height 22
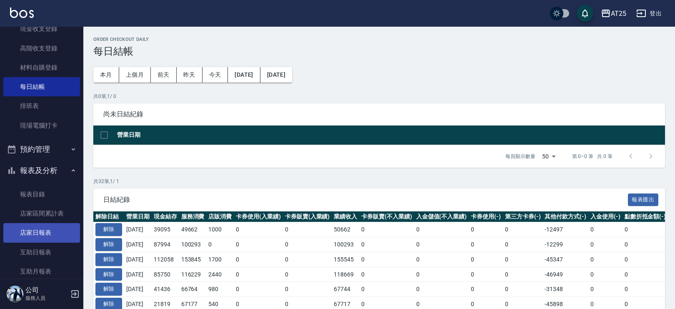
click at [55, 234] on link "店家日報表" at bounding box center [41, 232] width 77 height 19
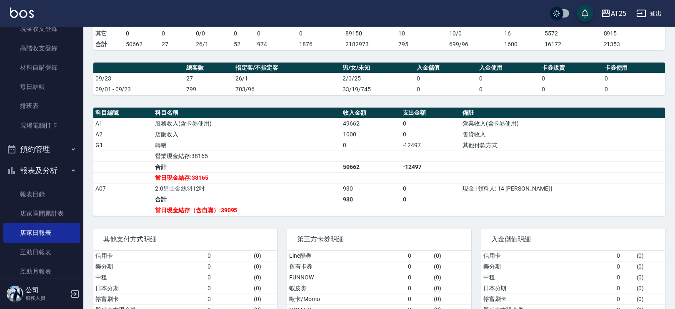
scroll to position [205, 0]
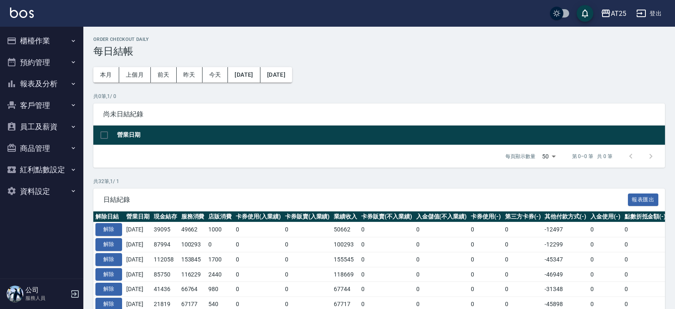
click at [56, 84] on button "報表及分析" at bounding box center [41, 84] width 77 height 22
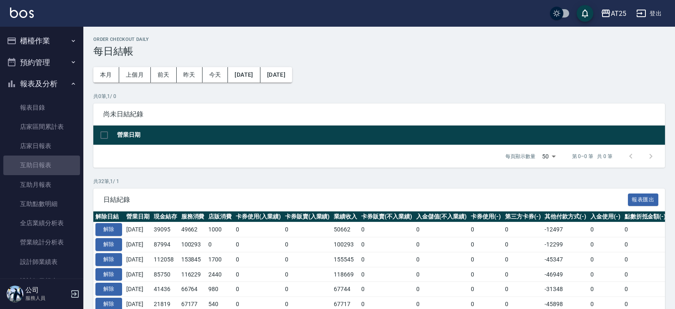
drag, startPoint x: 46, startPoint y: 167, endPoint x: 78, endPoint y: 129, distance: 50.0
click at [46, 167] on link "互助日報表" at bounding box center [41, 164] width 77 height 19
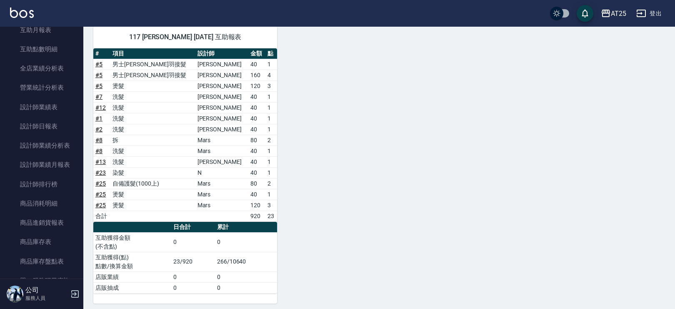
scroll to position [169, 0]
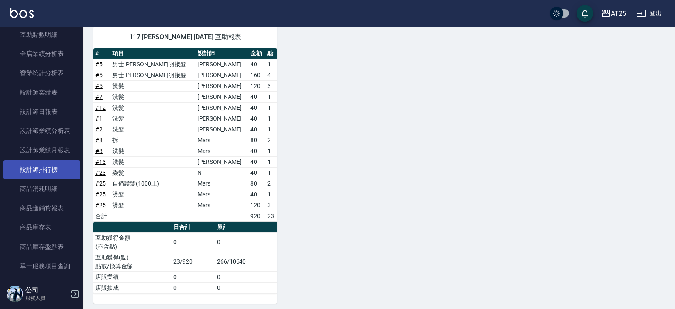
click at [49, 166] on link "設計師排行榜" at bounding box center [41, 169] width 77 height 19
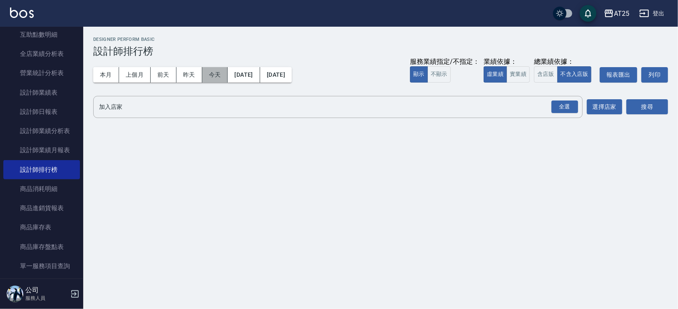
click at [213, 79] on button "今天" at bounding box center [215, 74] width 26 height 15
click at [535, 70] on button "含店販" at bounding box center [545, 74] width 23 height 16
click at [514, 73] on button "實業績" at bounding box center [518, 74] width 23 height 16
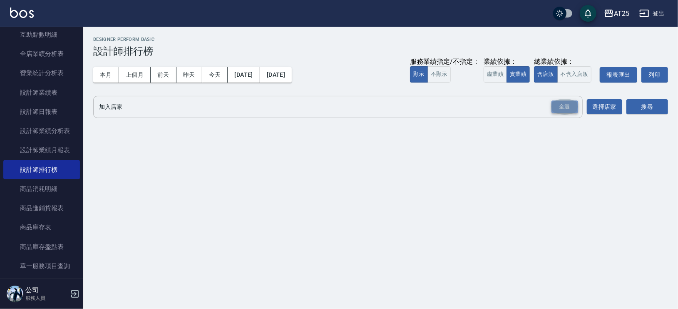
click at [575, 103] on div "全選" at bounding box center [565, 106] width 27 height 13
click at [644, 107] on button "搜尋" at bounding box center [648, 107] width 42 height 15
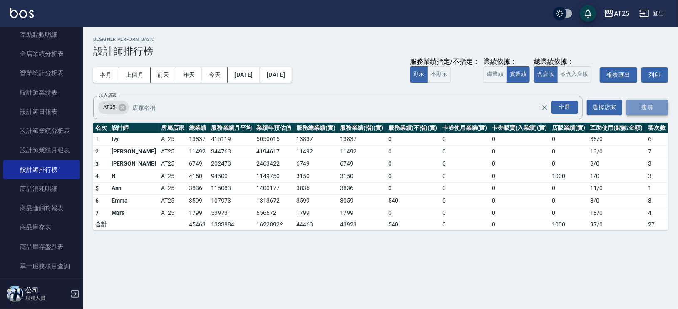
click at [651, 106] on button "搜尋" at bounding box center [648, 107] width 42 height 15
click at [561, 74] on button "不含入店販" at bounding box center [575, 74] width 35 height 16
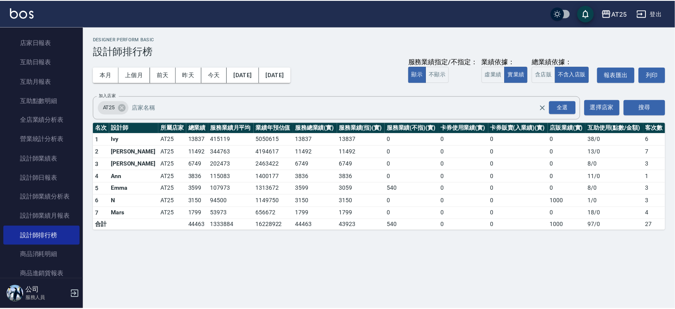
scroll to position [97, 0]
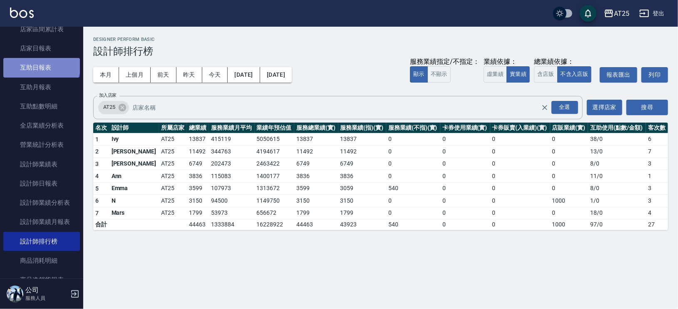
click at [41, 64] on link "互助日報表" at bounding box center [41, 67] width 77 height 19
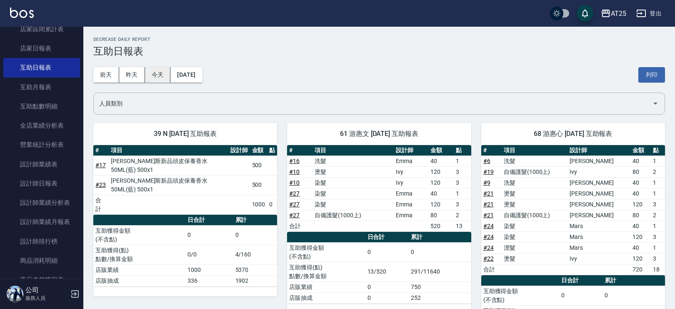
click at [154, 72] on button "今天" at bounding box center [158, 74] width 26 height 15
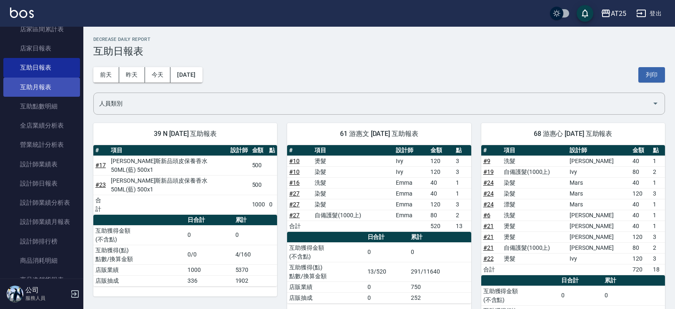
click at [61, 86] on link "互助月報表" at bounding box center [41, 86] width 77 height 19
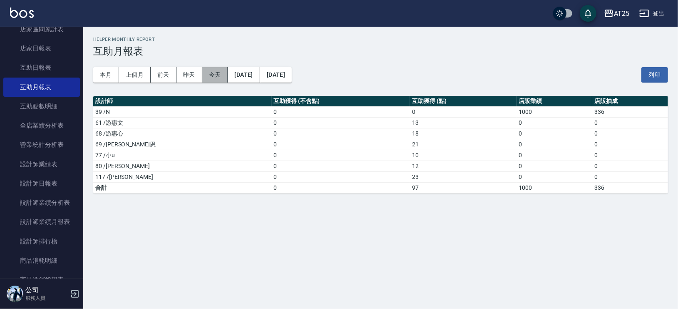
click at [210, 75] on button "今天" at bounding box center [215, 74] width 26 height 15
click at [52, 164] on link "設計師業績表" at bounding box center [41, 164] width 77 height 19
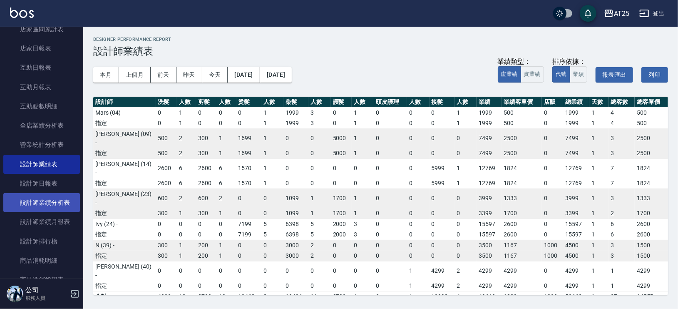
click at [61, 201] on link "設計師業績分析表" at bounding box center [41, 202] width 77 height 19
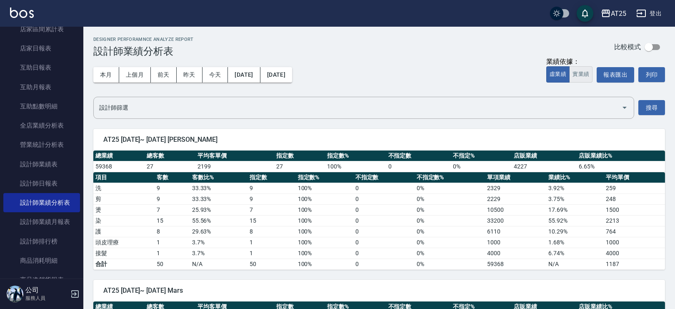
drag, startPoint x: 595, startPoint y: 75, endPoint x: 590, endPoint y: 74, distance: 5.6
click at [593, 75] on div "業績依據： 虛業績 實業績 報表匯出 列印" at bounding box center [605, 74] width 119 height 15
click at [587, 74] on button "實業績" at bounding box center [580, 74] width 23 height 16
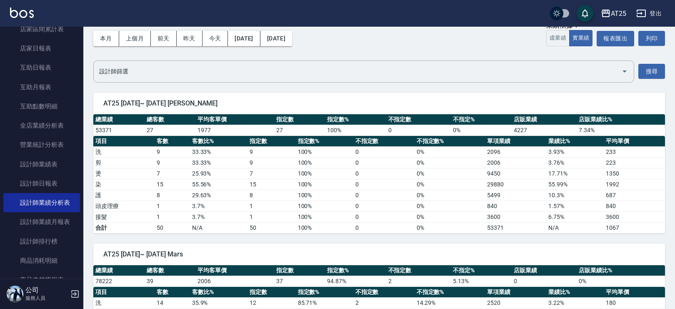
scroll to position [46, 0]
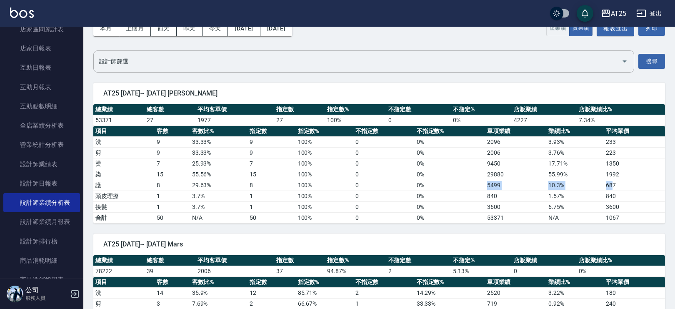
drag, startPoint x: 611, startPoint y: 186, endPoint x: 432, endPoint y: 189, distance: 179.5
click at [432, 189] on tr "護 8 29.63 % 8 100 % 0 0 % 5499 10.3 % 687" at bounding box center [378, 185] width 571 height 11
click at [561, 196] on td "1.57 %" at bounding box center [574, 195] width 57 height 11
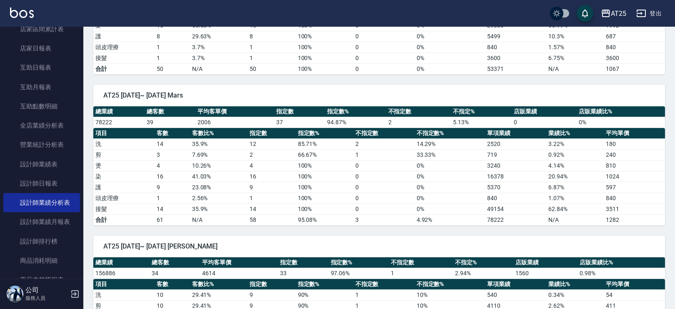
scroll to position [258, 0]
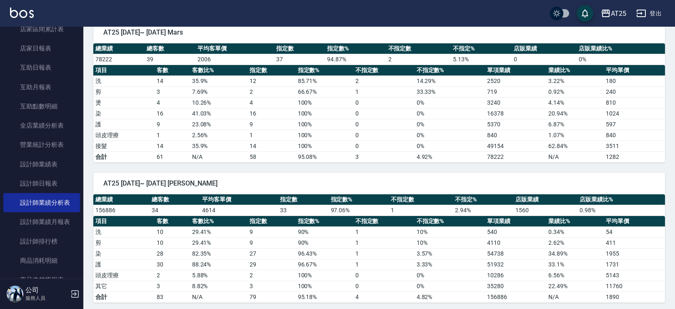
click at [619, 126] on td "597" at bounding box center [634, 124] width 61 height 11
drag, startPoint x: 614, startPoint y: 125, endPoint x: 363, endPoint y: 123, distance: 251.6
click at [363, 123] on tr "護 9 23.08 % 9 100 % 0 0 % 5370 6.87 % 597" at bounding box center [378, 124] width 571 height 11
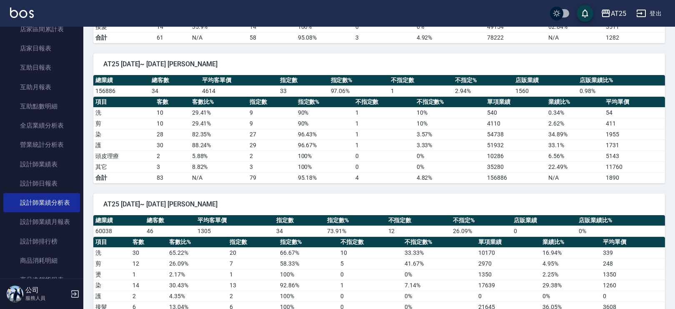
scroll to position [390, 0]
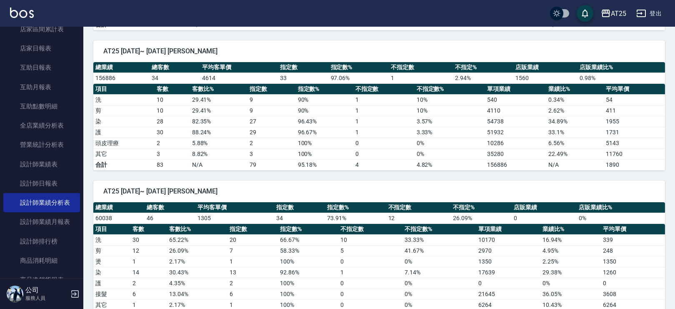
click at [606, 129] on td "1731" at bounding box center [634, 132] width 61 height 11
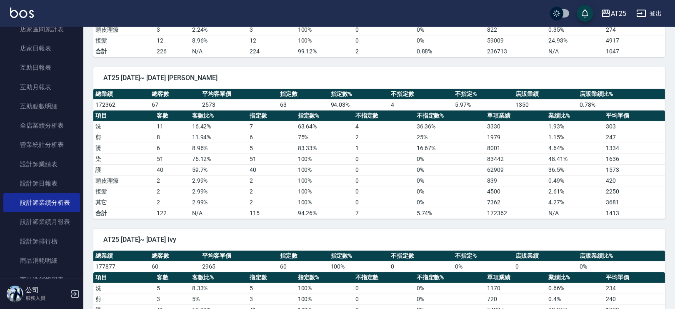
scroll to position [988, 0]
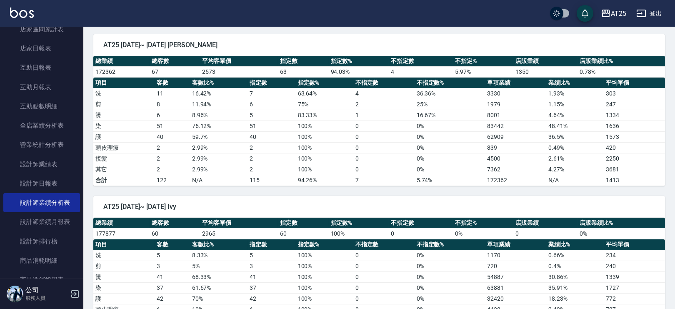
click at [610, 132] on td "1573" at bounding box center [634, 136] width 61 height 11
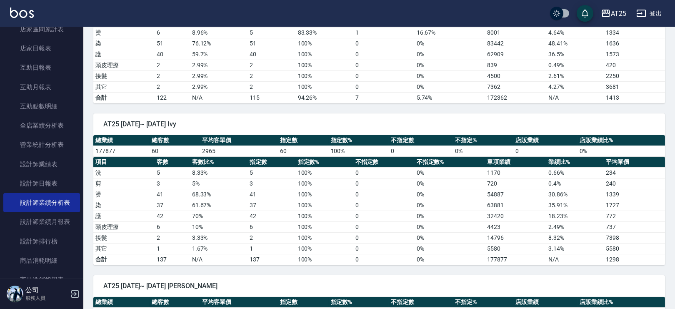
scroll to position [1127, 0]
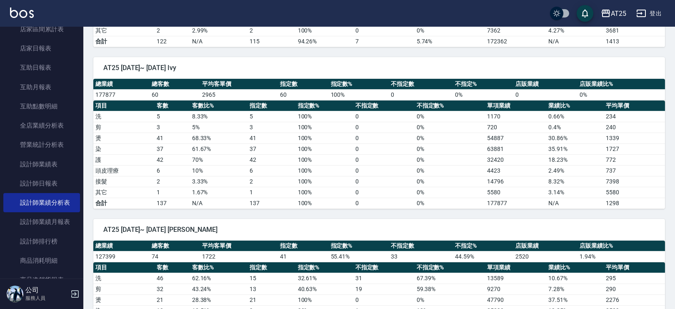
click at [609, 155] on td "772" at bounding box center [634, 159] width 61 height 11
click at [607, 165] on td "737" at bounding box center [634, 170] width 61 height 11
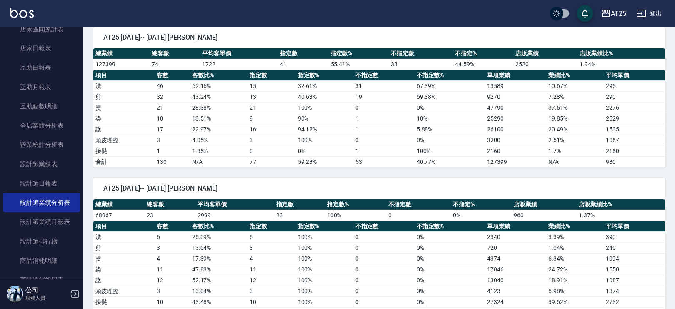
scroll to position [1299, 0]
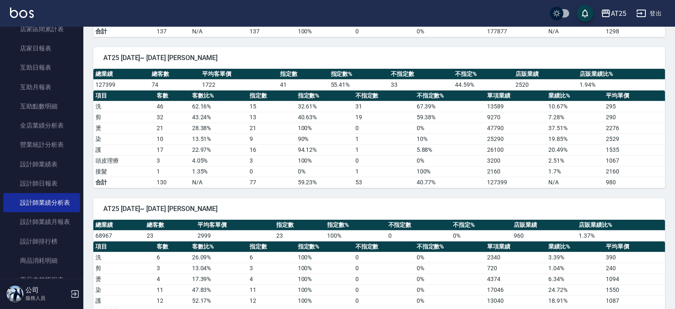
click at [612, 145] on td "1535" at bounding box center [634, 149] width 61 height 11
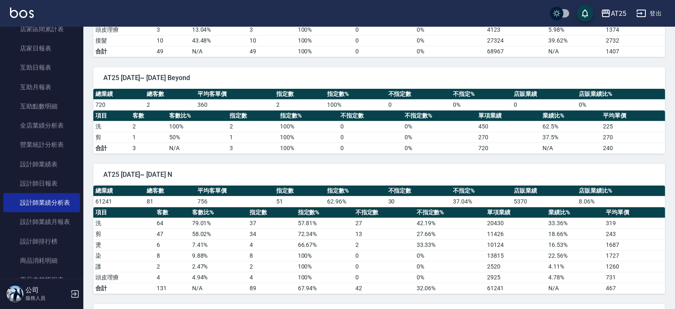
scroll to position [1584, 0]
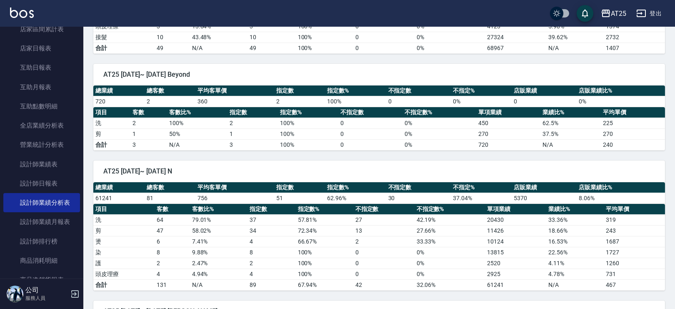
click at [611, 257] on td "1260" at bounding box center [634, 262] width 61 height 11
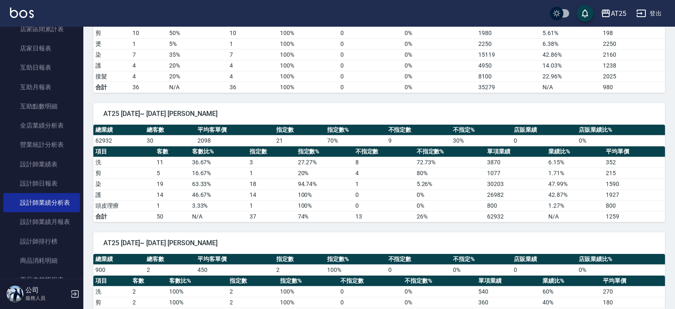
scroll to position [2086, 0]
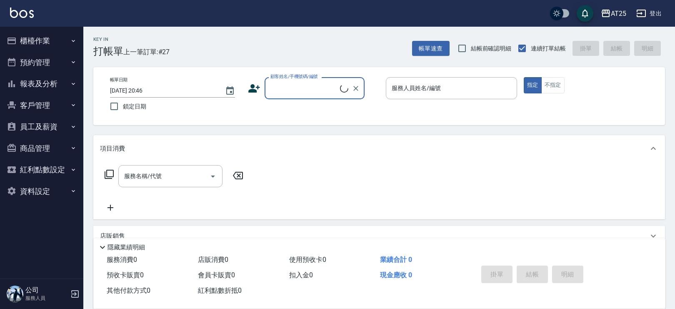
click at [43, 86] on button "報表及分析" at bounding box center [41, 84] width 77 height 22
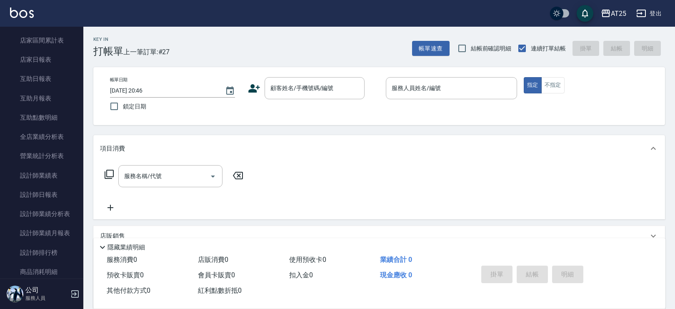
scroll to position [88, 0]
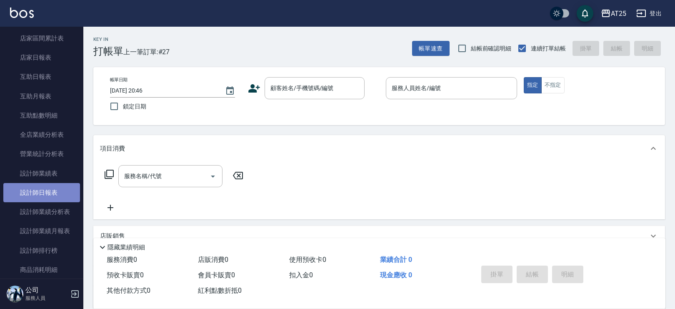
click at [45, 189] on link "設計師日報表" at bounding box center [41, 192] width 77 height 19
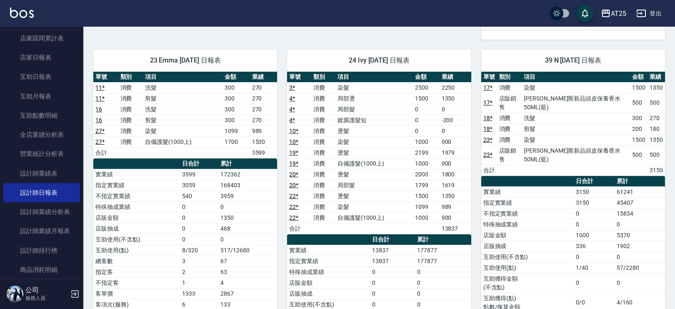
scroll to position [429, 0]
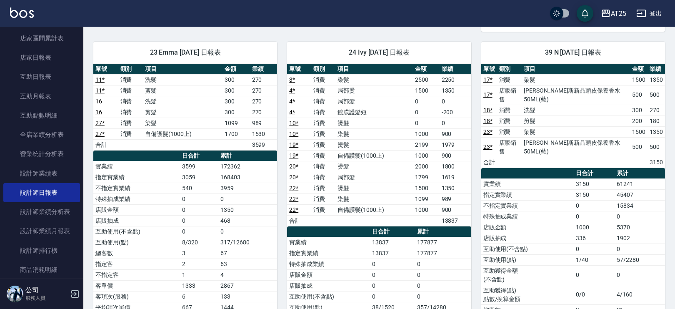
drag, startPoint x: 674, startPoint y: 155, endPoint x: 678, endPoint y: 232, distance: 78.0
click at [675, 232] on html "AT25 登出 櫃檯作業 打帳單 帳單列表 掛單列表 現金收支登錄 高階收支登錄 材料自購登錄 每日結帳 排班表 現場電腦打卡 預約管理 預約管理 單日預約紀…" at bounding box center [337, 98] width 675 height 1055
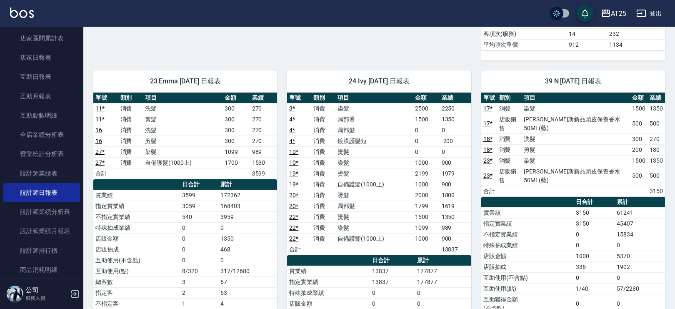
scroll to position [396, 0]
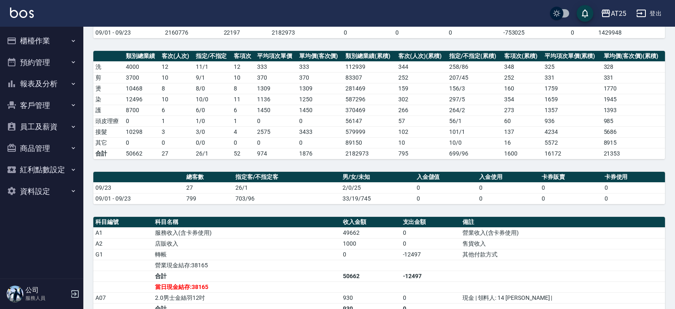
scroll to position [95, 0]
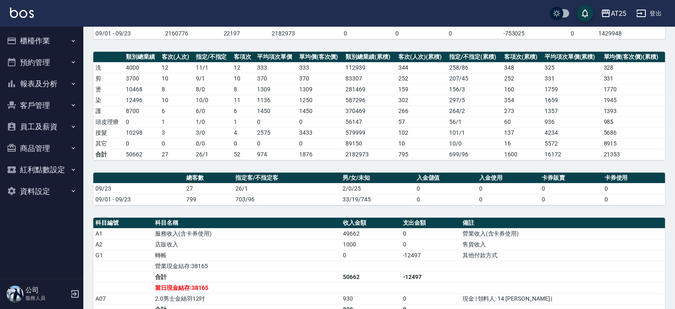
click at [673, 95] on div "AT25 [DATE] 店家日報表 列印時間： [DATE][PHONE_NUMBER]:48 Merchant Daily Report 店家日報表 [DA…" at bounding box center [378, 199] width 591 height 535
